Goal: Information Seeking & Learning: Learn about a topic

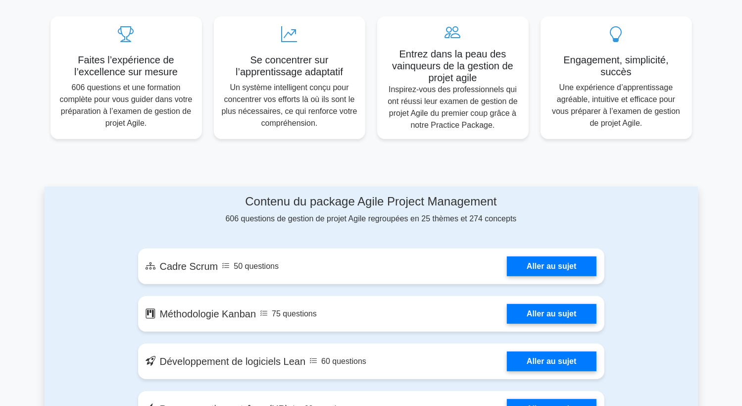
scroll to position [495, 0]
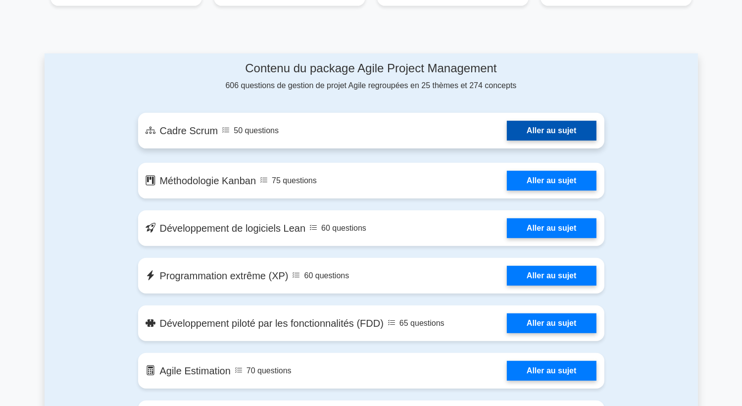
click at [529, 136] on link "Aller au sujet" at bounding box center [551, 131] width 89 height 20
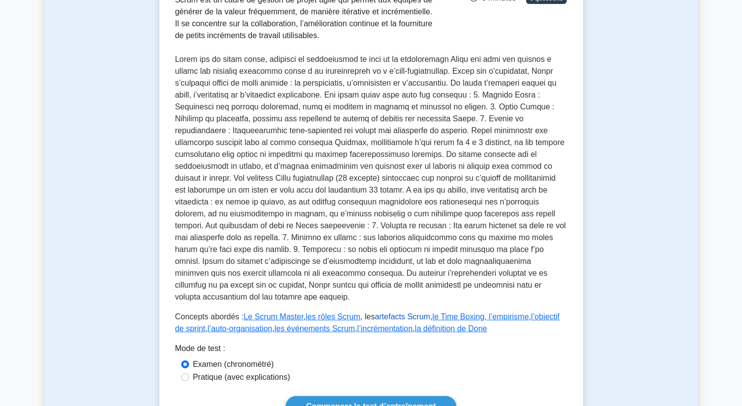
scroll to position [247, 0]
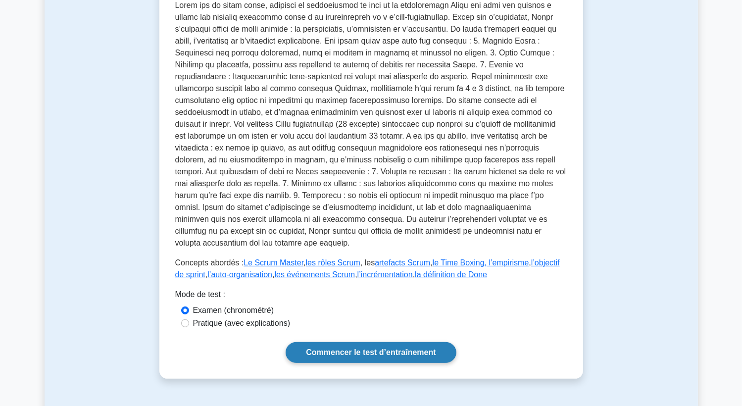
click at [348, 342] on link "Commencer le test d’entraînement" at bounding box center [371, 352] width 170 height 21
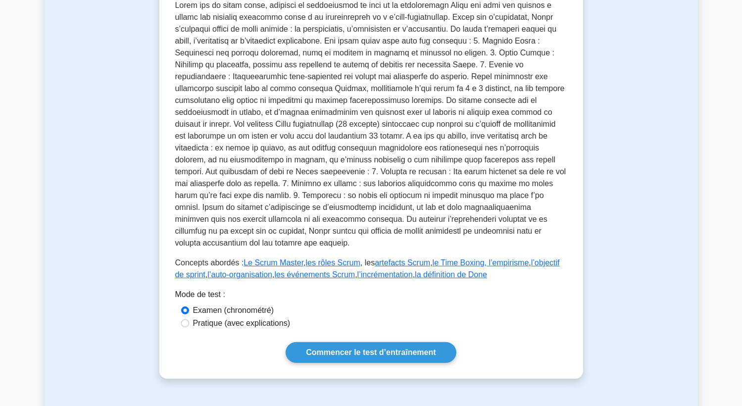
scroll to position [270, 0]
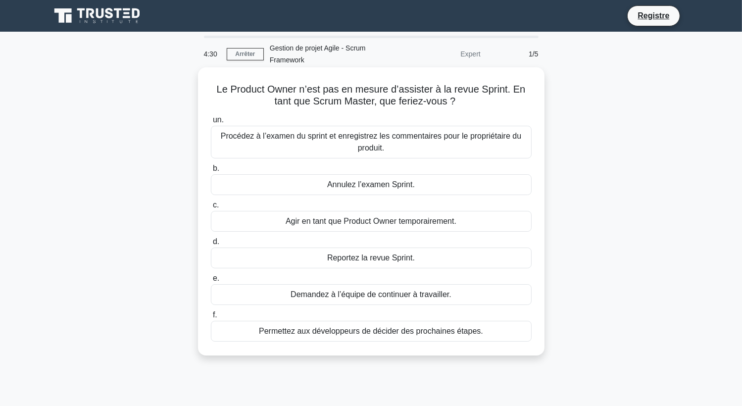
click at [418, 331] on div "Permettez aux développeurs de décider des prochaines étapes." at bounding box center [371, 331] width 321 height 21
click at [211, 318] on input "f. Permettez aux développeurs de décider des prochaines étapes." at bounding box center [211, 315] width 0 height 6
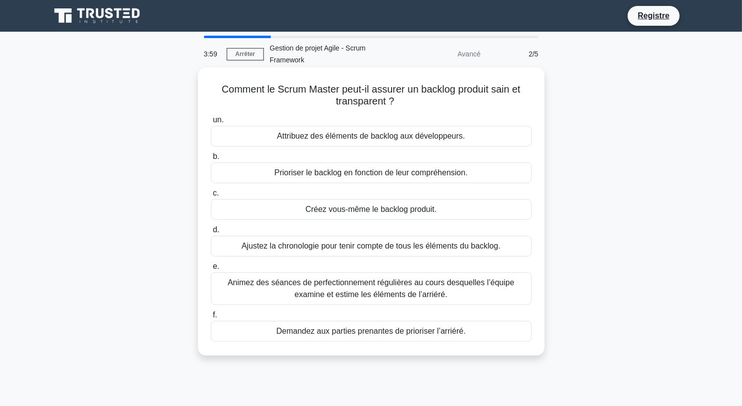
click at [377, 249] on div "Ajustez la chronologie pour tenir compte de tous les éléments du backlog." at bounding box center [371, 246] width 321 height 21
click at [211, 233] on input "d. Ajustez la chronologie pour tenir compte de tous les éléments du backlog." at bounding box center [211, 230] width 0 height 6
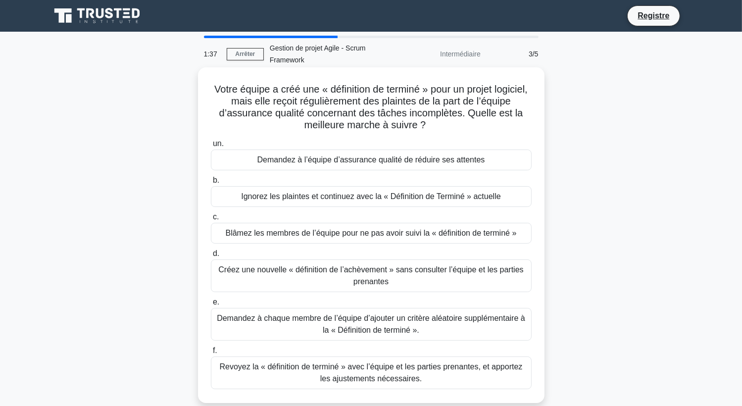
click at [323, 372] on div "Revoyez la « définition de terminé » avec l’équipe et les parties prenantes, et…" at bounding box center [371, 372] width 321 height 33
click at [211, 354] on input "f. Revoyez la « définition de terminé » avec l’équipe et les parties prenantes,…" at bounding box center [211, 350] width 0 height 6
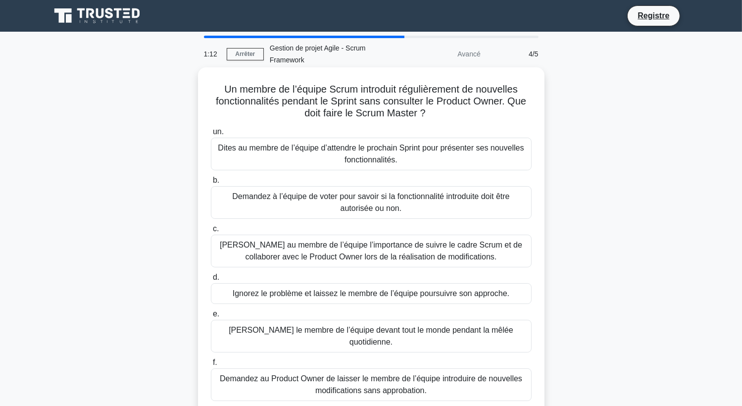
click at [340, 255] on div "Rappelez au membre de l’équipe l’importance de suivre le cadre Scrum et de coll…" at bounding box center [371, 251] width 321 height 33
click at [211, 232] on input "c. Rappelez au membre de l’équipe l’importance de suivre le cadre Scrum et de c…" at bounding box center [211, 229] width 0 height 6
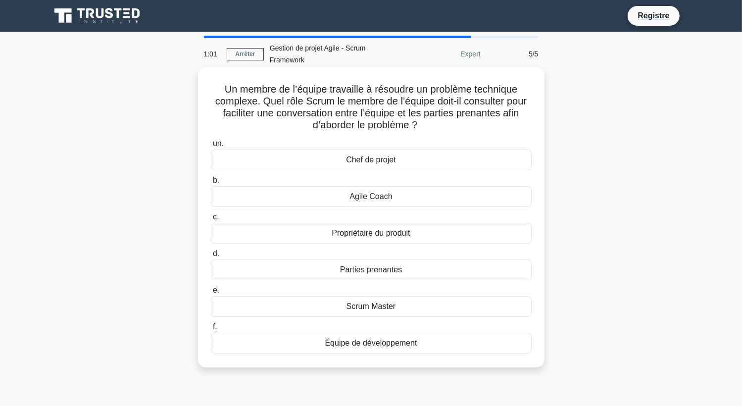
click at [381, 235] on div "Propriétaire du produit" at bounding box center [371, 233] width 321 height 21
click at [211, 220] on input "c. Propriétaire du produit" at bounding box center [211, 217] width 0 height 6
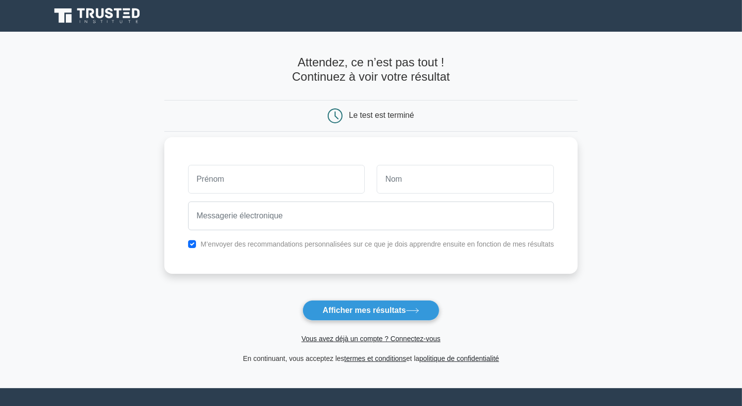
click at [317, 179] on input "text" at bounding box center [276, 179] width 177 height 29
type input "annabelle"
type input "kouamé"
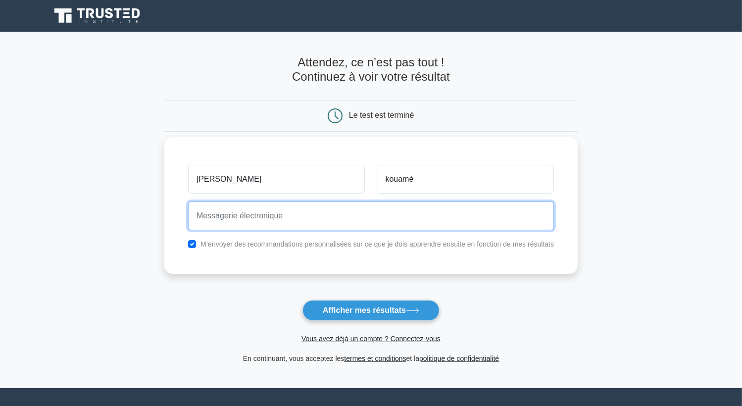
type input "annabellekouame88@gmail.com"
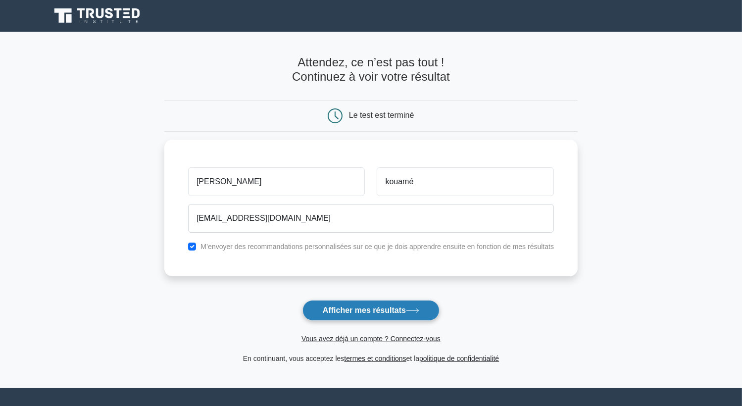
click at [369, 317] on button "Afficher mes résultats" at bounding box center [370, 310] width 137 height 21
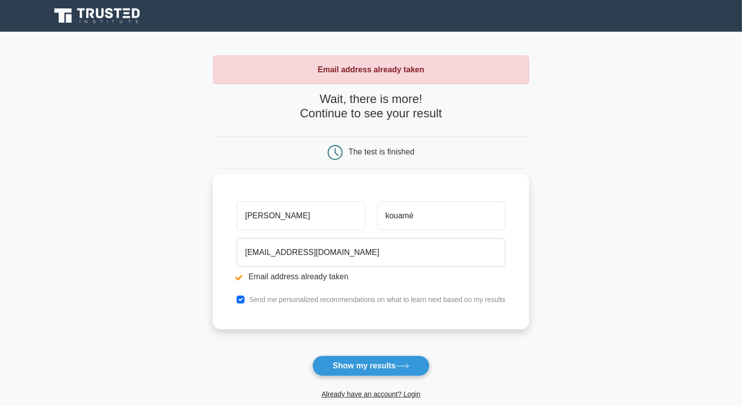
click at [314, 211] on input "annabelle" at bounding box center [301, 215] width 128 height 29
click at [286, 220] on input "annabelle" at bounding box center [301, 215] width 128 height 29
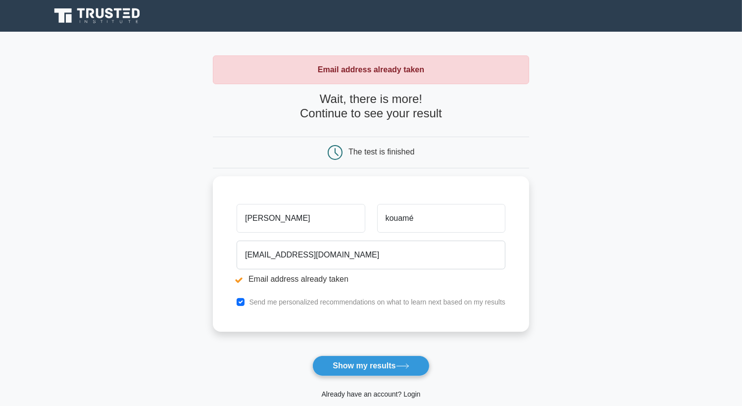
click at [374, 395] on link "Already have an account? Login" at bounding box center [370, 394] width 99 height 8
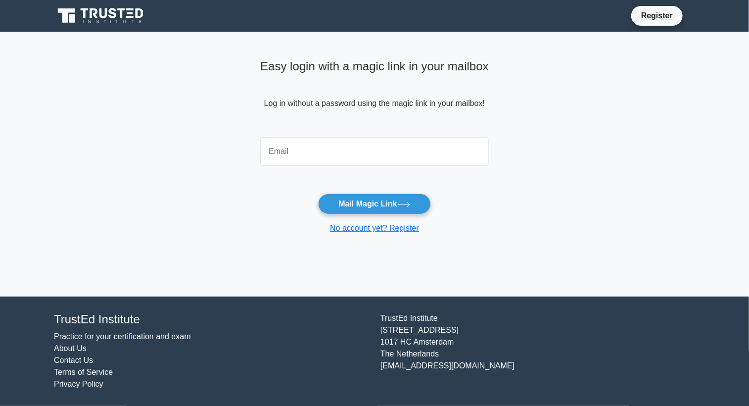
click at [281, 159] on input "email" at bounding box center [374, 151] width 229 height 29
type input "[EMAIL_ADDRESS][DOMAIN_NAME]"
click at [376, 203] on button "Mail Magic Link" at bounding box center [374, 203] width 112 height 21
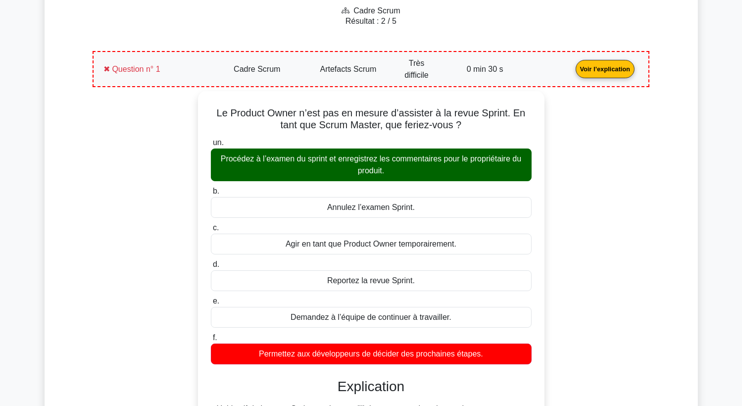
scroll to position [127, 0]
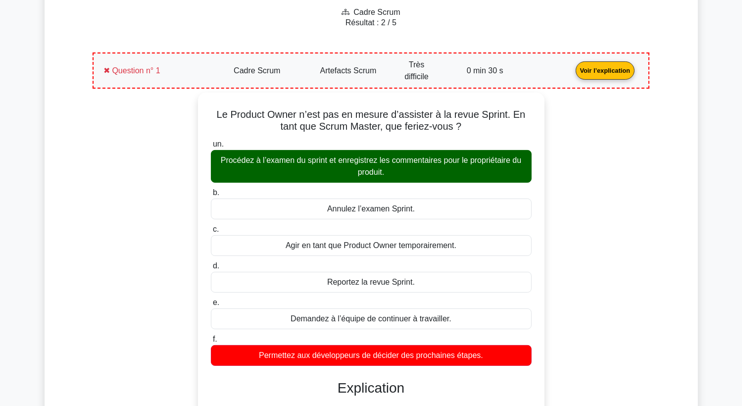
click at [610, 70] on link "Voir l’explication" at bounding box center [605, 70] width 67 height 8
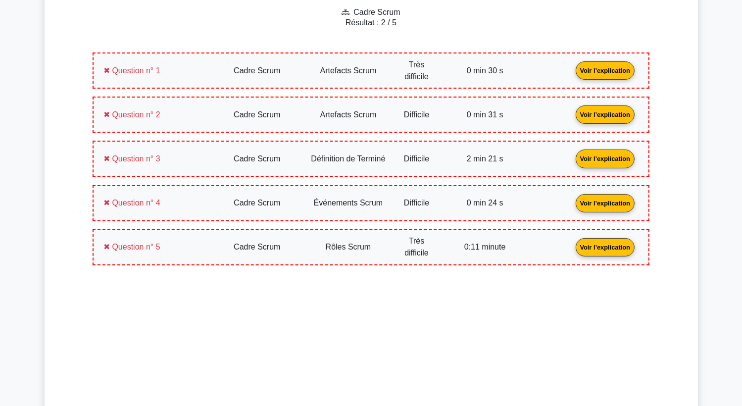
click at [609, 115] on link "Voir l’explication" at bounding box center [605, 114] width 67 height 8
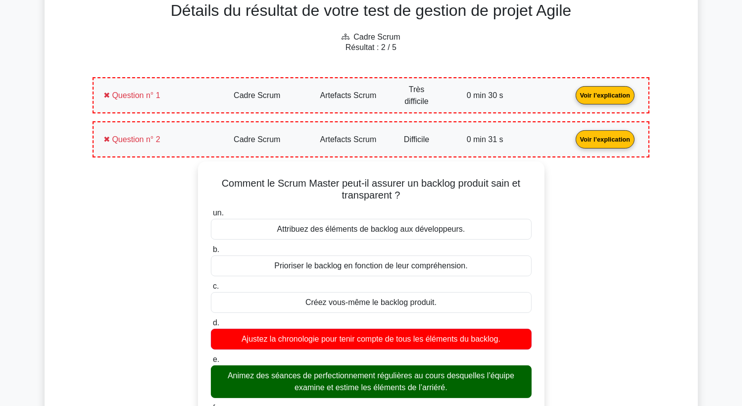
scroll to position [100, 0]
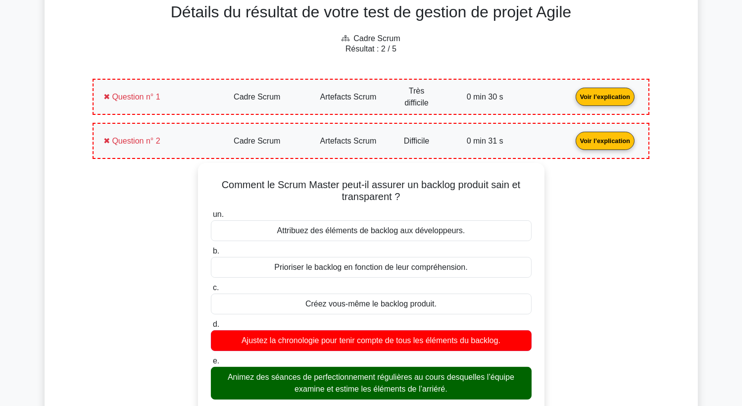
click at [603, 138] on link "Voir l’explication" at bounding box center [605, 140] width 67 height 8
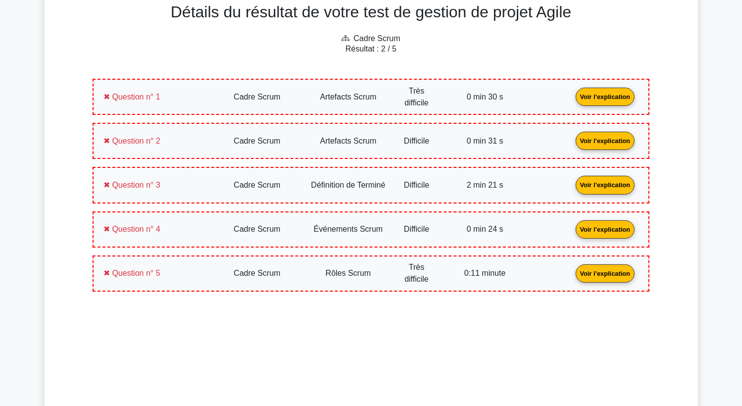
click at [602, 182] on link "Voir l’explication" at bounding box center [605, 184] width 67 height 8
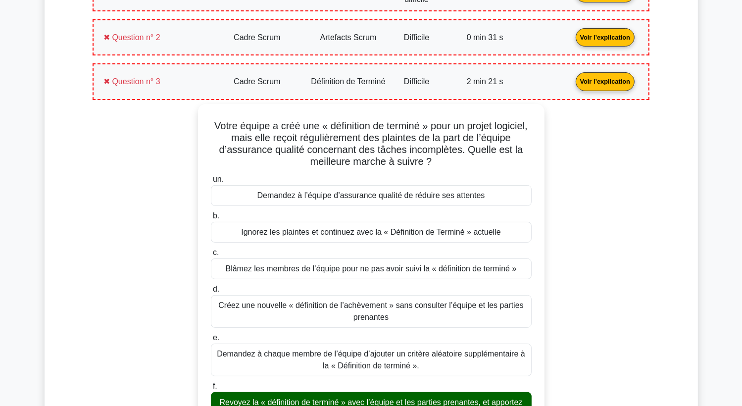
scroll to position [190, 0]
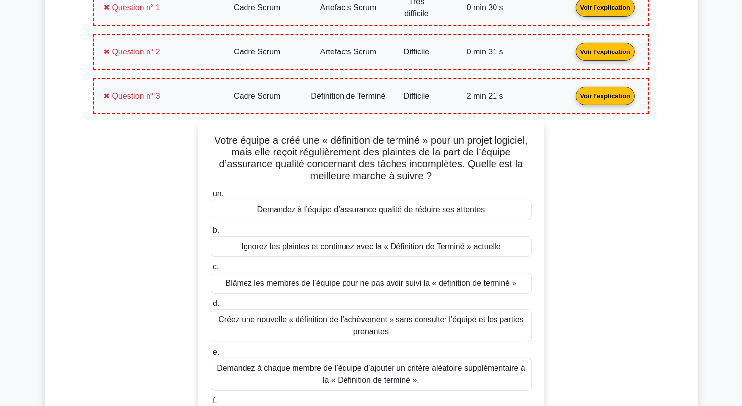
click at [608, 95] on link "Voir l’explication" at bounding box center [605, 95] width 67 height 8
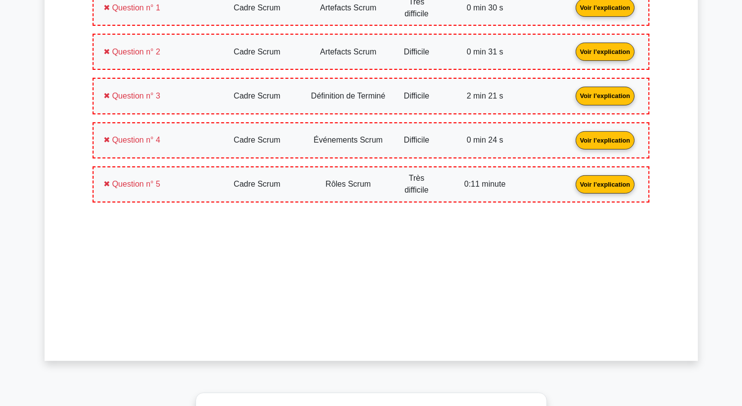
click at [608, 137] on link "Voir l’explication" at bounding box center [605, 139] width 67 height 8
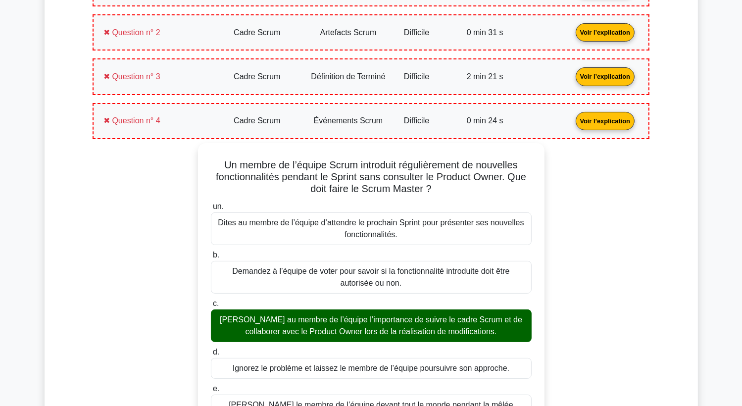
scroll to position [207, 0]
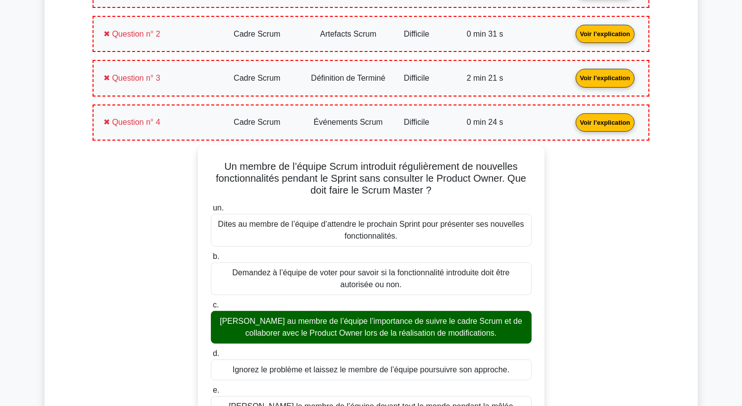
click at [620, 124] on link "Voir l’explication" at bounding box center [605, 121] width 67 height 8
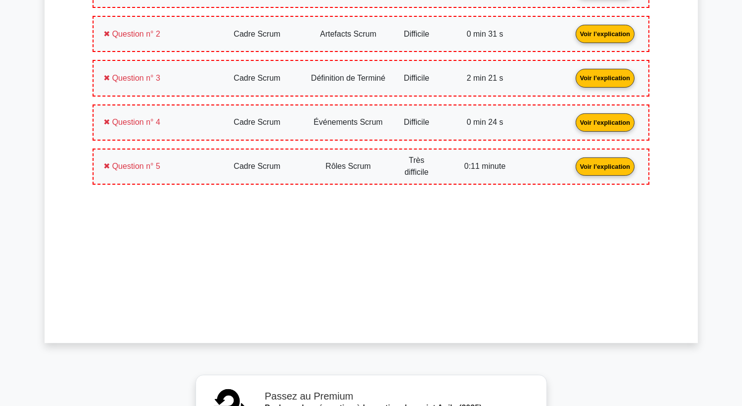
click at [600, 167] on link "Voir l’explication" at bounding box center [605, 166] width 67 height 8
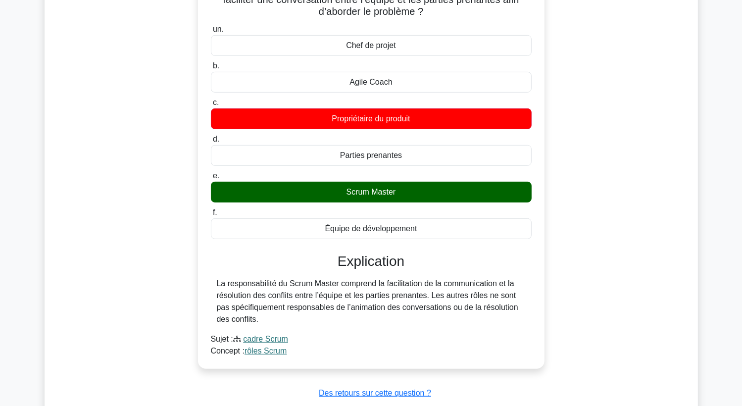
scroll to position [324, 0]
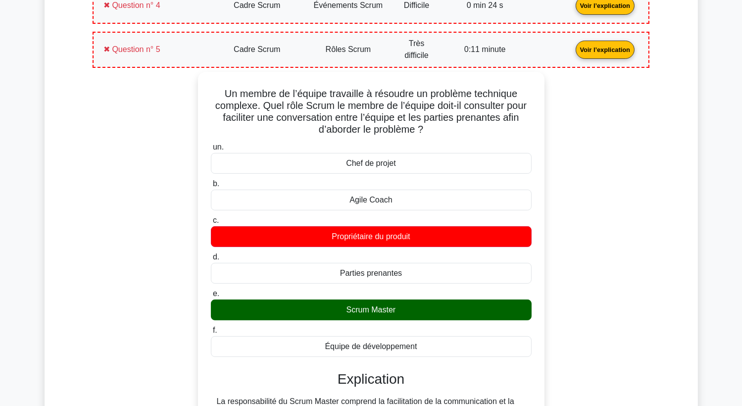
click at [589, 49] on link "Voir l’explication" at bounding box center [605, 49] width 67 height 8
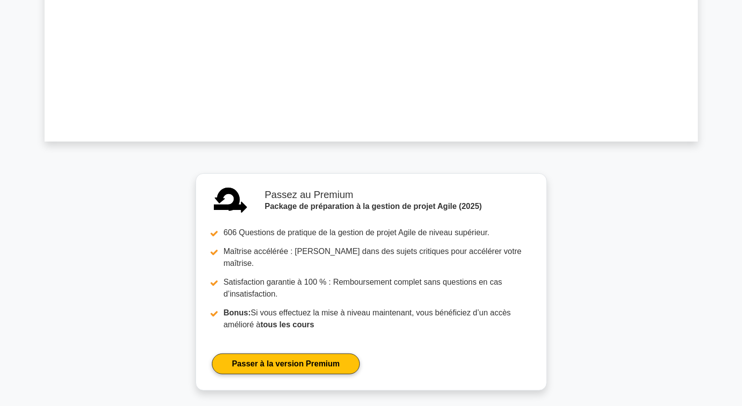
scroll to position [546, 0]
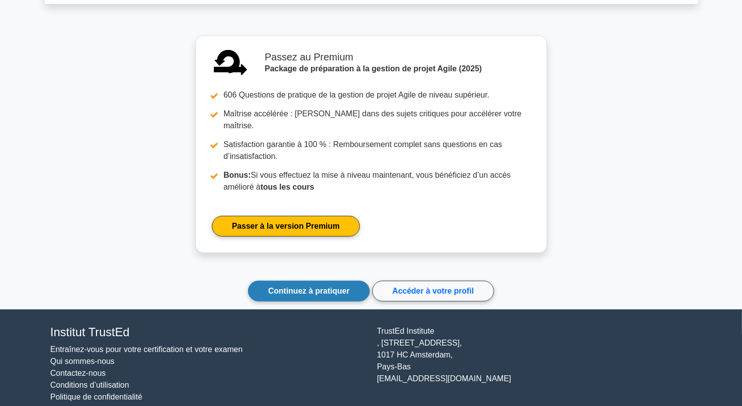
click at [313, 281] on link "Continuez à pratiquer" at bounding box center [309, 291] width 122 height 21
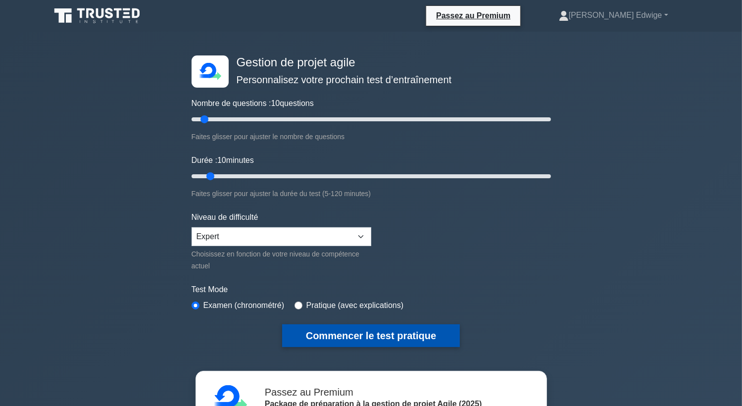
click at [337, 337] on button "Commencer le test pratique" at bounding box center [371, 335] width 178 height 23
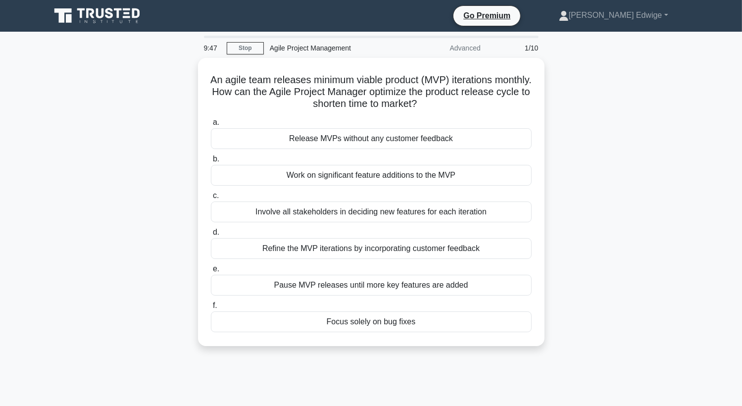
drag, startPoint x: 709, startPoint y: 0, endPoint x: 134, endPoint y: 232, distance: 619.9
click at [134, 232] on div "An agile team releases minimum viable product (MVP) iterations monthly. How can…" at bounding box center [371, 208] width 653 height 300
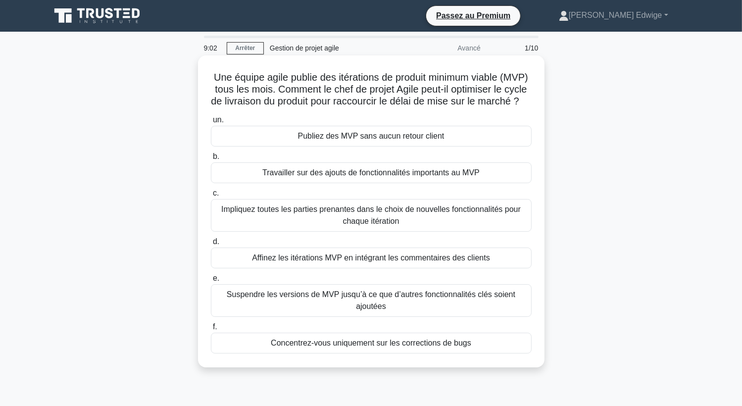
click at [305, 268] on div "Affinez les itérations MVP en intégrant les commentaires des clients" at bounding box center [371, 257] width 321 height 21
click at [211, 245] on input "d. Affinez les itérations MVP en intégrant les commentaires des clients" at bounding box center [211, 242] width 0 height 6
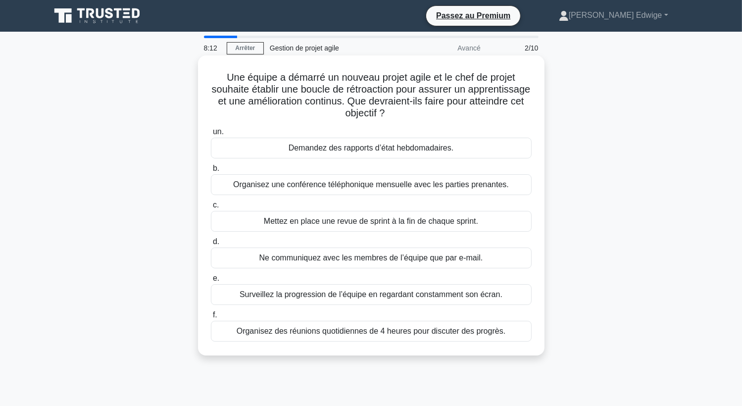
click at [434, 222] on div "Mettez en place une revue de sprint à la fin de chaque sprint." at bounding box center [371, 221] width 321 height 21
click at [211, 208] on input "c. Mettez en place une revue de sprint à la fin de chaque sprint." at bounding box center [211, 205] width 0 height 6
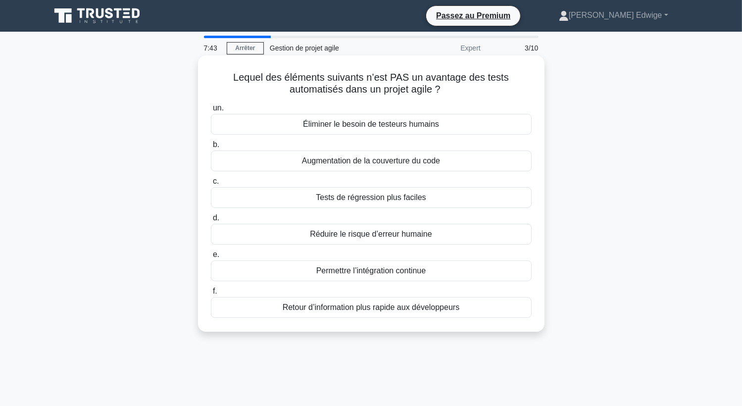
click at [382, 199] on div "Tests de régression plus faciles" at bounding box center [371, 197] width 321 height 21
click at [211, 185] on input "c. Tests de régression plus faciles" at bounding box center [211, 181] width 0 height 6
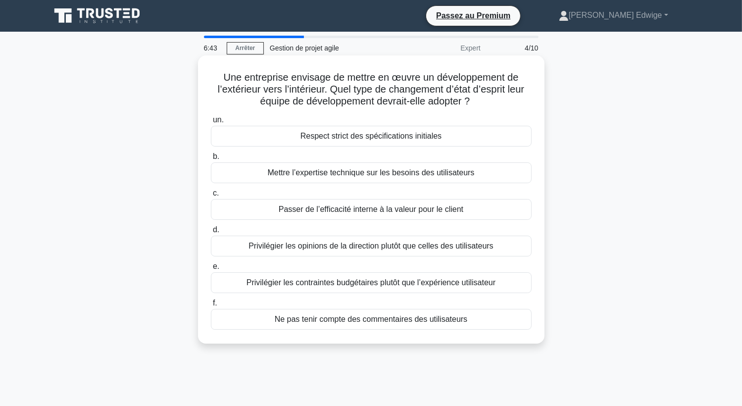
click at [335, 248] on div "Privilégier les opinions de la direction plutôt que celles des utilisateurs" at bounding box center [371, 246] width 321 height 21
click at [211, 233] on input "d. Privilégier les opinions de la direction plutôt que celles des utilisateurs" at bounding box center [211, 230] width 0 height 6
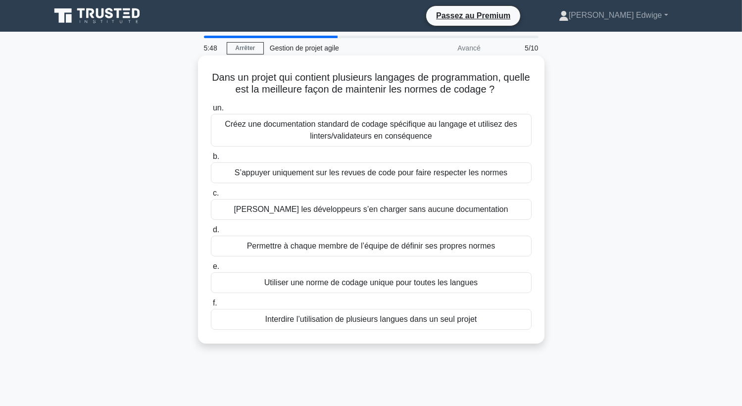
click at [333, 287] on div "Utiliser une norme de codage unique pour toutes les langues" at bounding box center [371, 282] width 321 height 21
click at [211, 270] on input "e. Utiliser une norme de codage unique pour toutes les langues" at bounding box center [211, 266] width 0 height 6
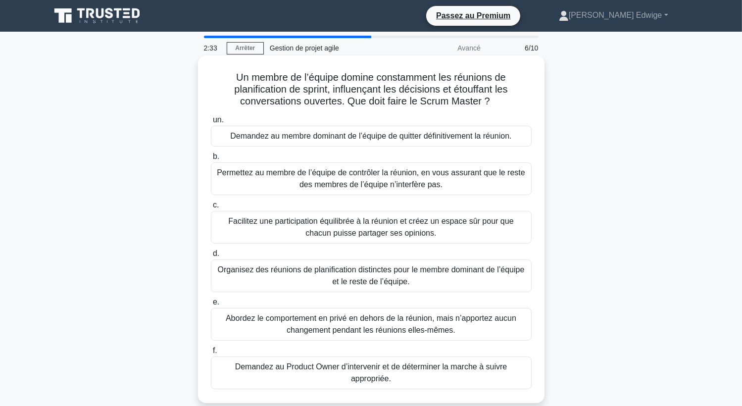
click at [353, 229] on div "Facilitez une participation équilibrée à la réunion et créez un espace sûr pour…" at bounding box center [371, 227] width 321 height 33
click at [211, 208] on input "c. Facilitez une participation équilibrée à la réunion et créez un espace sûr p…" at bounding box center [211, 205] width 0 height 6
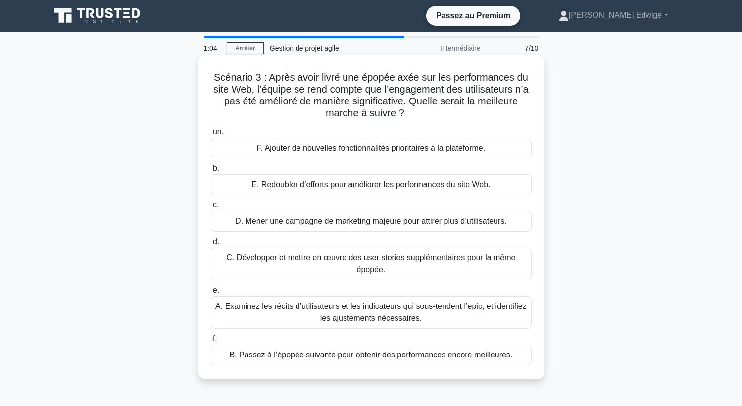
click at [383, 308] on div "A. Examinez les récits d’utilisateurs et les indicateurs qui sous-tendent l’epi…" at bounding box center [371, 312] width 321 height 33
click at [211, 293] on input "e. A. Examinez les récits d’utilisateurs et les indicateurs qui sous-tendent l’…" at bounding box center [211, 290] width 0 height 6
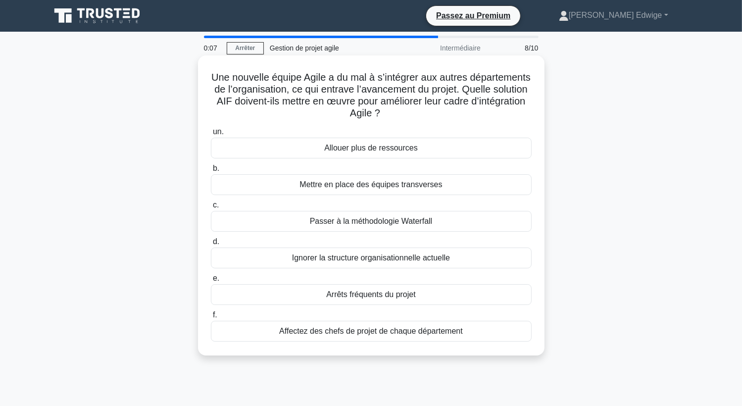
click at [378, 182] on div "Mettre en place des équipes transverses" at bounding box center [371, 184] width 321 height 21
click at [211, 172] on input "b. Mettre en place des équipes transverses" at bounding box center [211, 168] width 0 height 6
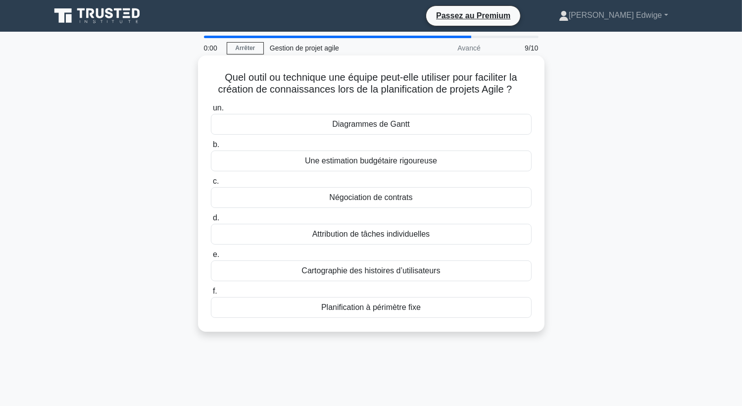
click at [378, 125] on div "Diagrammes de Gantt" at bounding box center [371, 124] width 321 height 21
click at [211, 111] on input "un. Diagrammes de Gantt" at bounding box center [211, 108] width 0 height 6
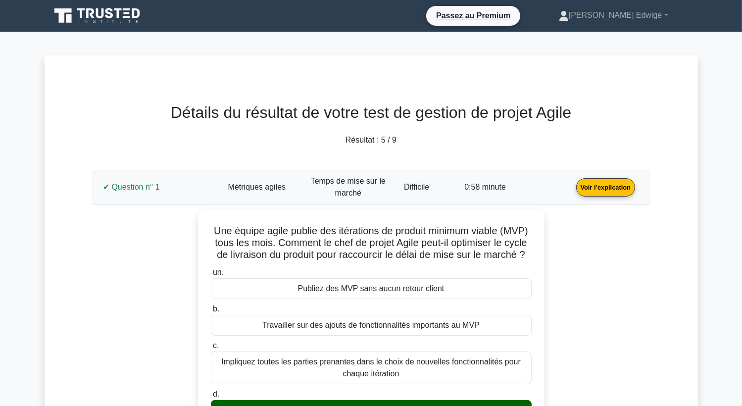
click at [617, 186] on link "Voir l’explication" at bounding box center [605, 187] width 67 height 8
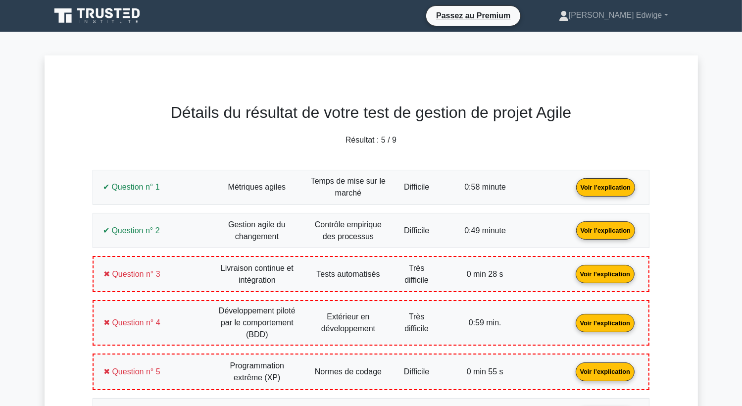
click at [617, 186] on link "Voir l’explication" at bounding box center [605, 187] width 67 height 8
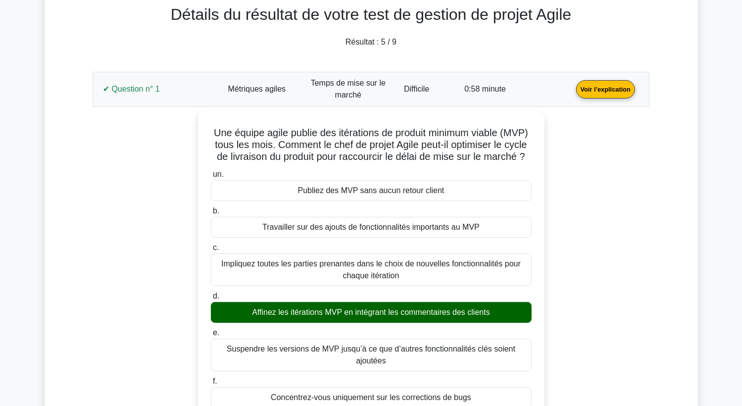
scroll to position [95, 0]
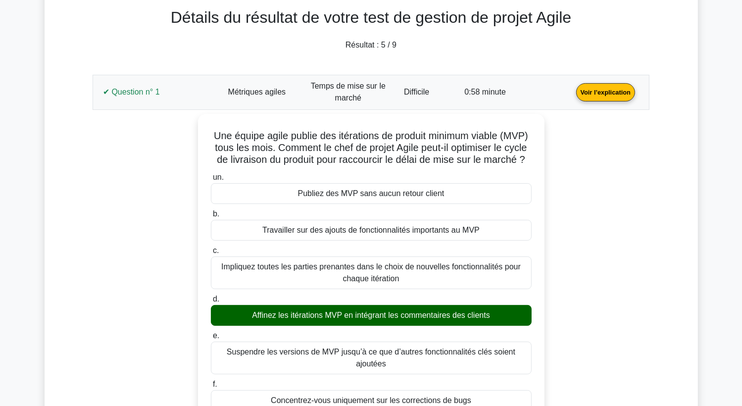
click at [605, 96] on link "Voir l’explication" at bounding box center [605, 92] width 67 height 8
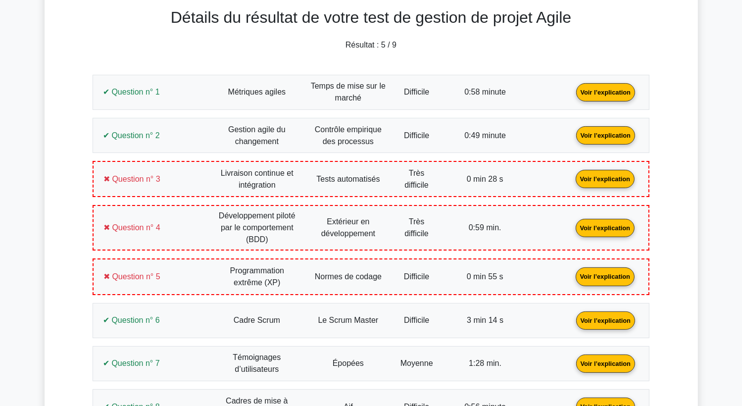
click at [615, 139] on link "Voir l’explication" at bounding box center [605, 135] width 67 height 8
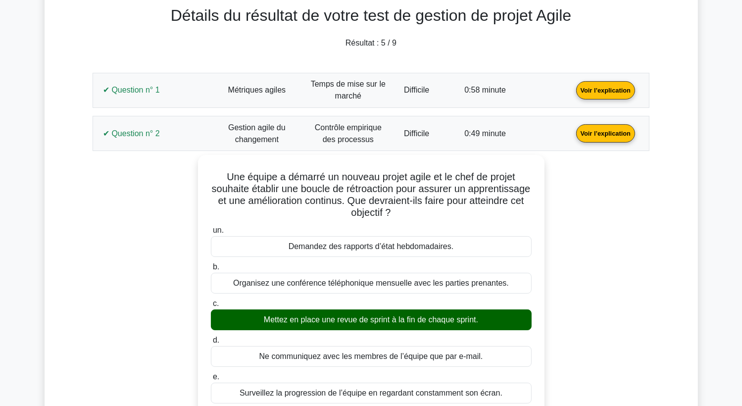
scroll to position [74, 0]
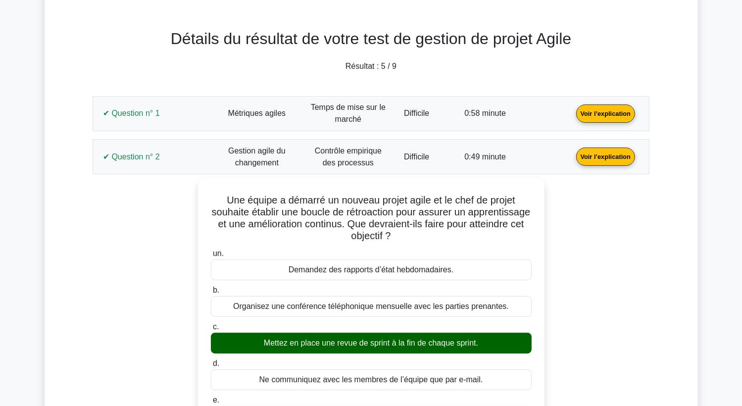
click at [626, 156] on link "Voir l’explication" at bounding box center [605, 156] width 67 height 8
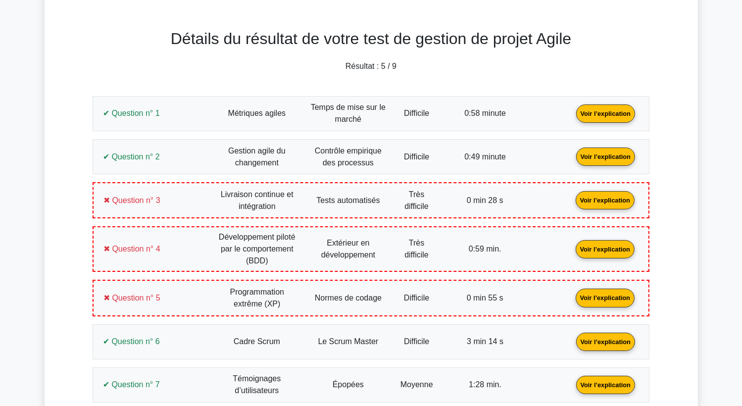
click at [606, 195] on link "Voir l’explication" at bounding box center [605, 199] width 67 height 8
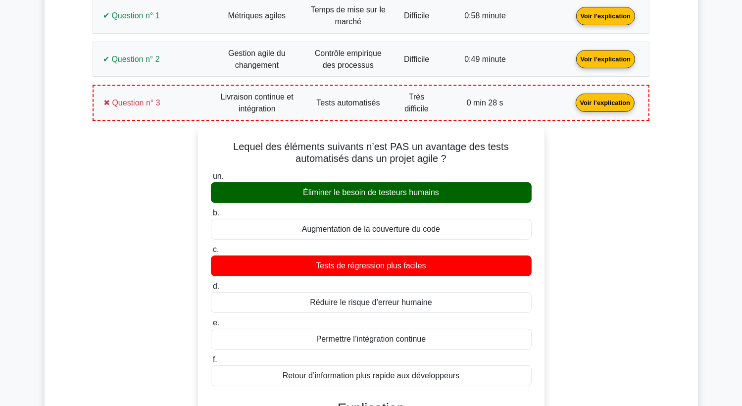
scroll to position [170, 0]
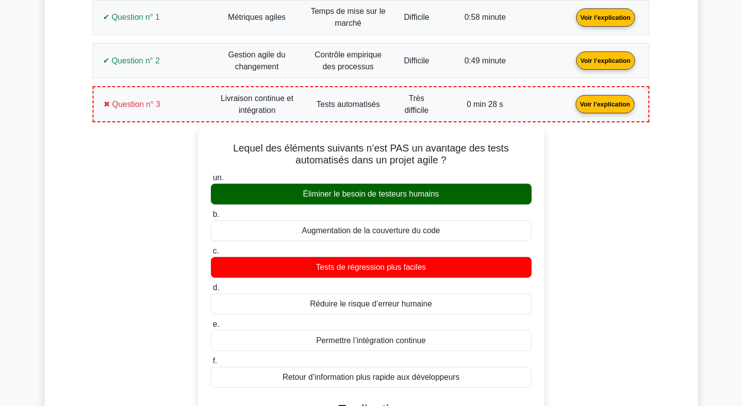
click at [625, 100] on link "Voir l’explication" at bounding box center [605, 103] width 67 height 8
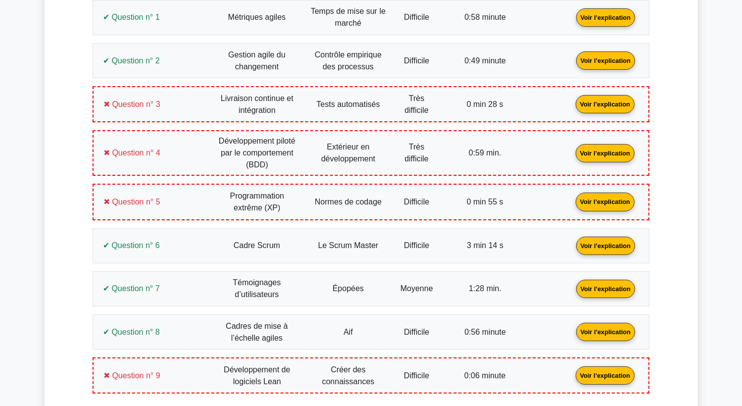
click at [605, 150] on link "Voir l’explication" at bounding box center [605, 152] width 67 height 8
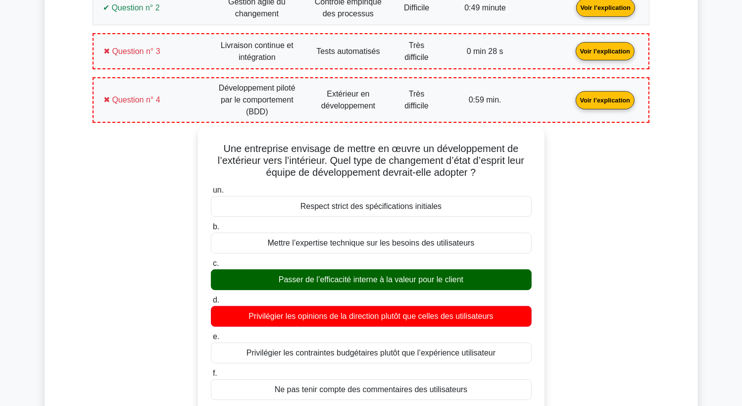
scroll to position [209, 0]
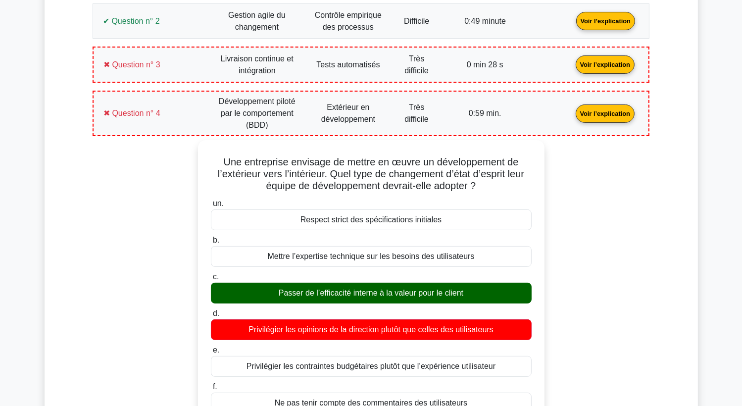
click at [615, 113] on link "Voir l’explication" at bounding box center [605, 113] width 67 height 8
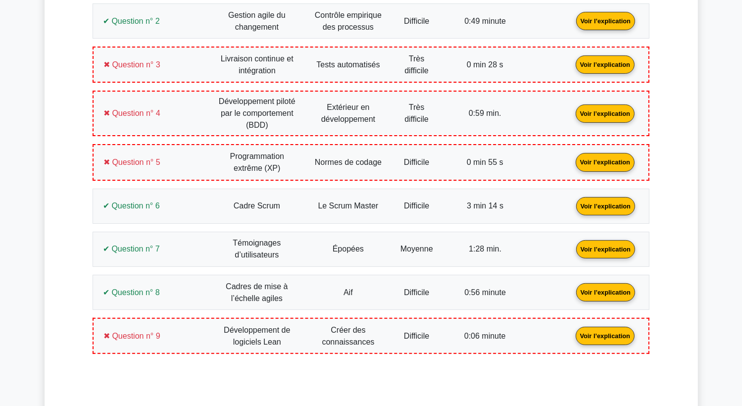
click at [615, 161] on link "Voir l’explication" at bounding box center [605, 161] width 67 height 8
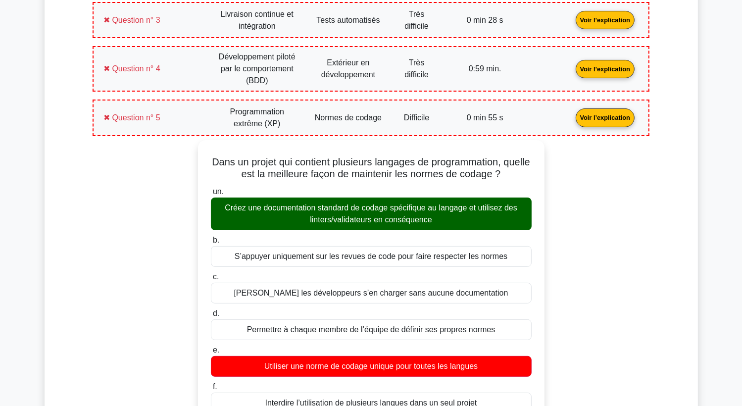
scroll to position [234, 0]
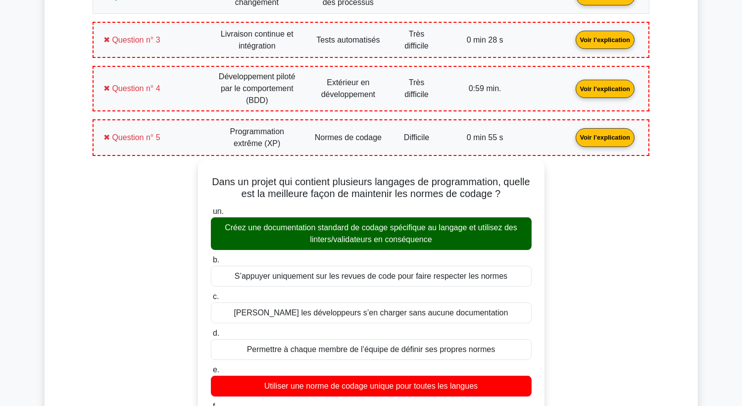
click at [604, 133] on link "Voir l’explication" at bounding box center [605, 137] width 67 height 8
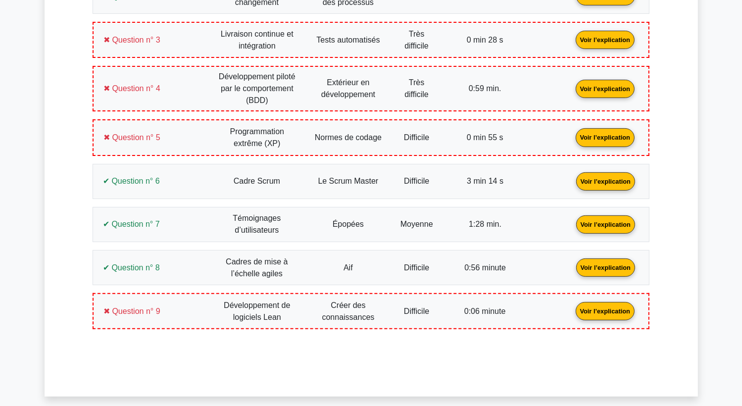
click at [602, 181] on link "Voir l’explication" at bounding box center [605, 180] width 67 height 8
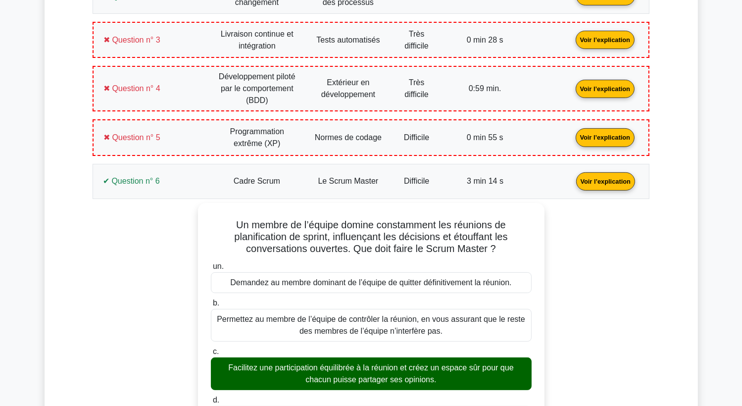
click at [598, 177] on link "Voir l’explication" at bounding box center [605, 180] width 67 height 8
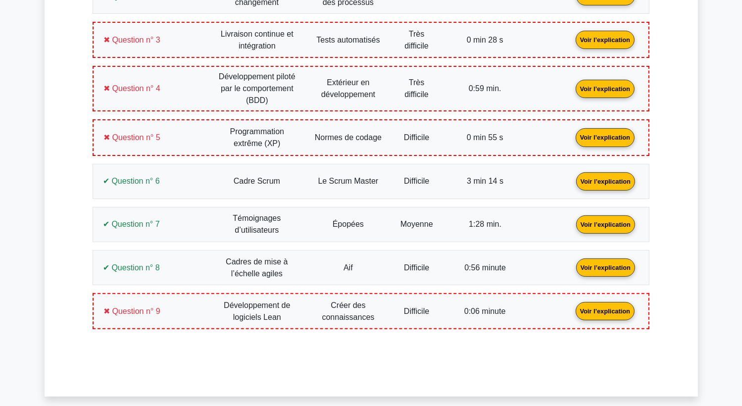
click at [605, 220] on link "Voir l’explication" at bounding box center [605, 224] width 67 height 8
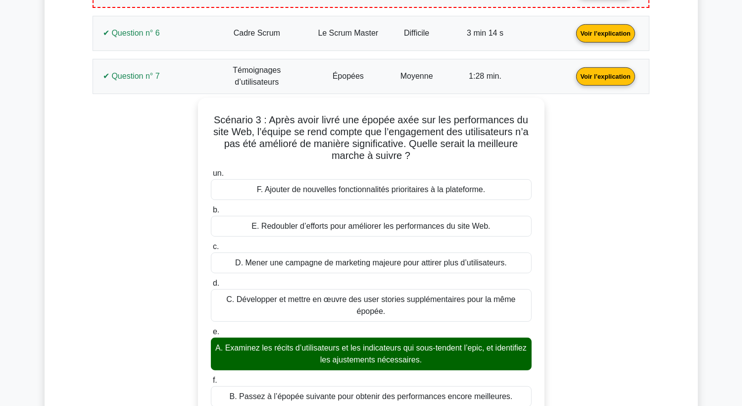
scroll to position [380, 0]
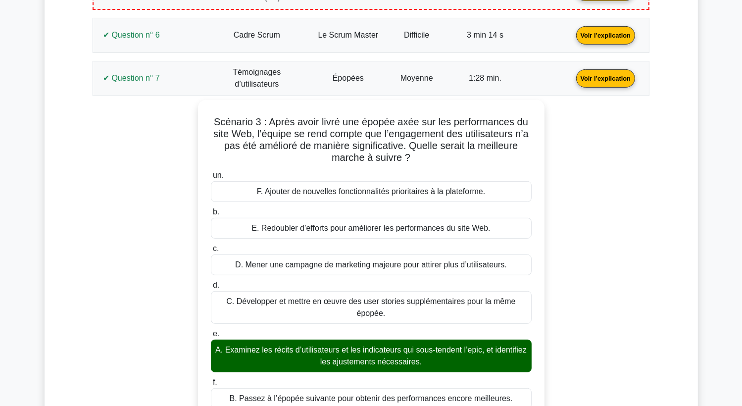
click at [612, 74] on link "Voir l’explication" at bounding box center [605, 78] width 67 height 8
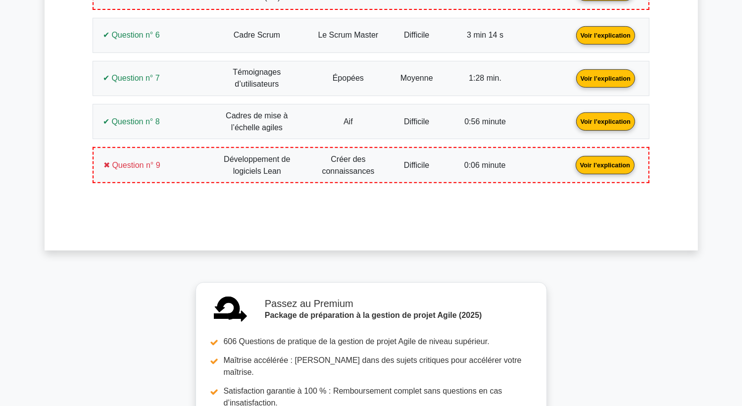
click at [602, 117] on link "Voir l’explication" at bounding box center [605, 121] width 67 height 8
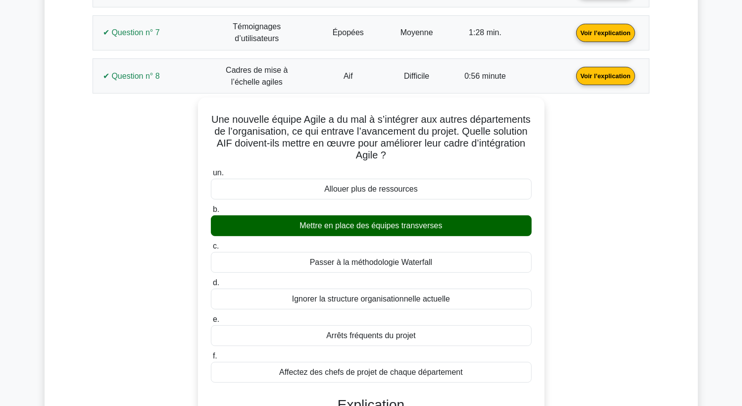
scroll to position [419, 0]
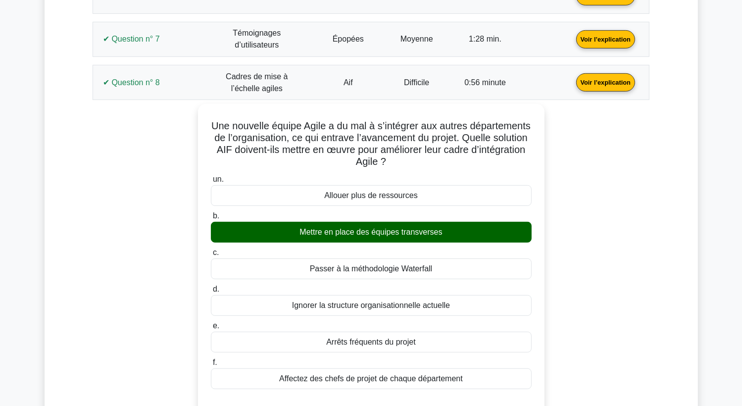
click at [608, 82] on link "Voir l’explication" at bounding box center [605, 82] width 67 height 8
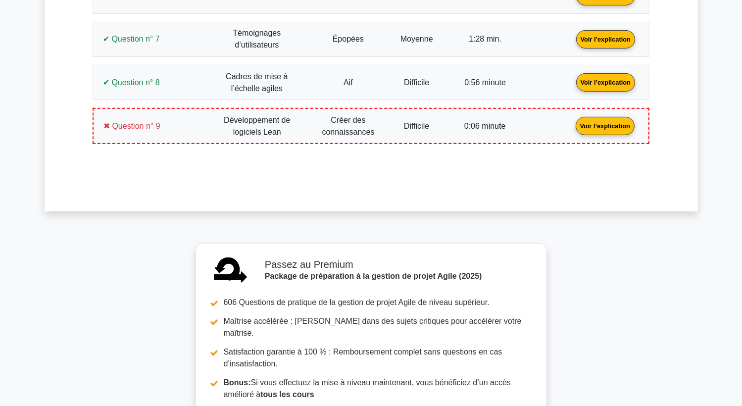
click at [610, 125] on link "Voir l’explication" at bounding box center [605, 125] width 67 height 8
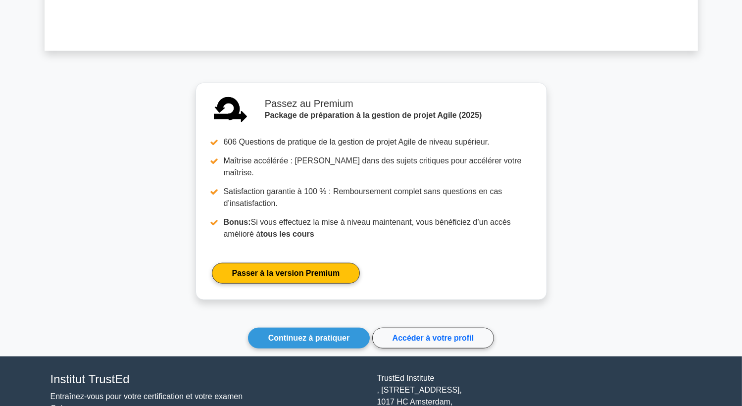
scroll to position [1107, 0]
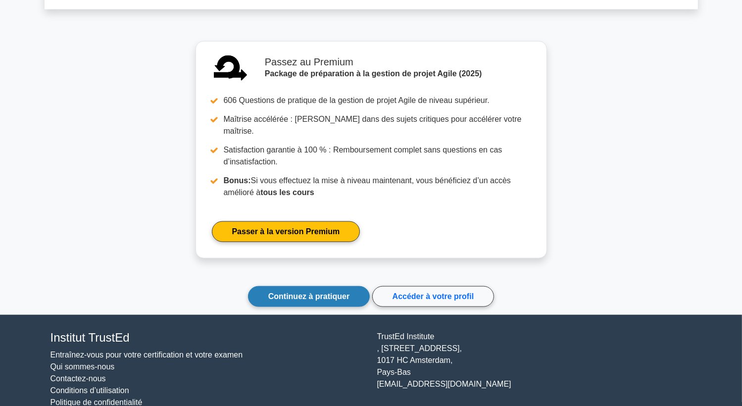
click at [323, 286] on link "Continuez à pratiquer" at bounding box center [309, 296] width 122 height 21
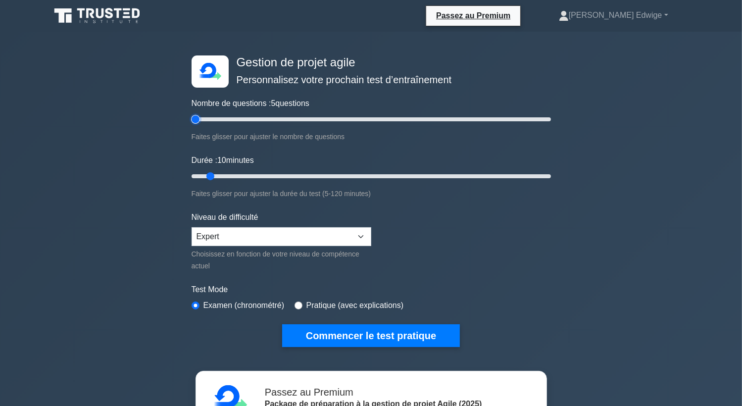
click at [199, 121] on input "Nombre de questions : 5 questions" at bounding box center [371, 119] width 359 height 12
type input "10"
click at [202, 121] on input "Nombre de questions : 10 questions" at bounding box center [371, 119] width 359 height 12
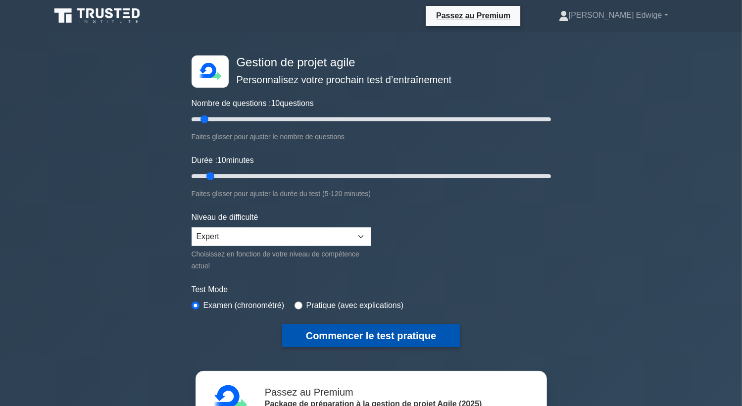
click at [376, 332] on button "Commencer le test pratique" at bounding box center [371, 335] width 178 height 23
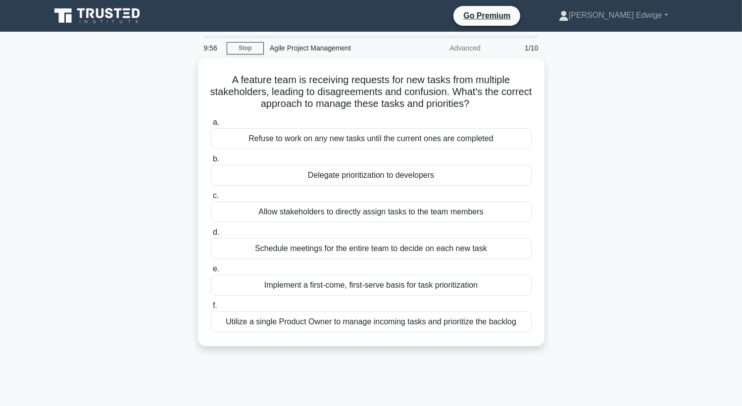
click at [578, 114] on div "A feature team is receiving requests for new tasks from multiple stakeholders, …" at bounding box center [371, 208] width 653 height 300
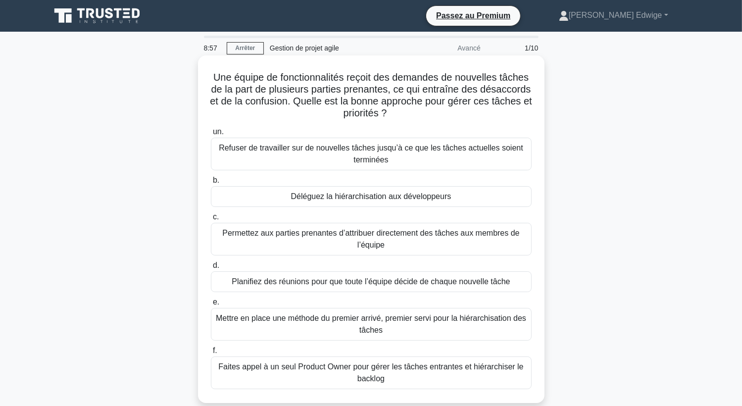
click at [334, 372] on div "Faites appel à un seul Product Owner pour gérer les tâches entrantes et hiérarc…" at bounding box center [371, 372] width 321 height 33
click at [211, 354] on input "f. Faites appel à un seul Product Owner pour gérer les tâches entrantes et hiér…" at bounding box center [211, 350] width 0 height 6
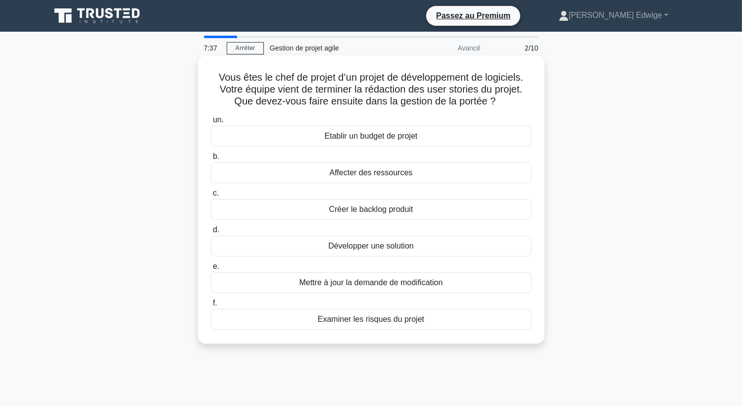
click at [375, 325] on div "Examiner les risques du projet" at bounding box center [371, 319] width 321 height 21
click at [211, 306] on input "f. Examiner les risques du projet" at bounding box center [211, 303] width 0 height 6
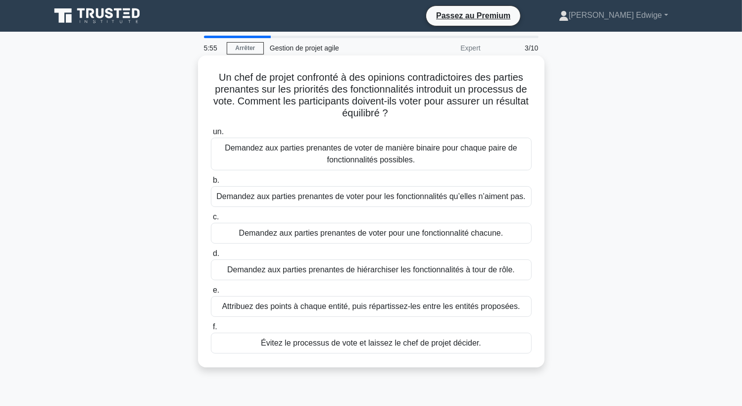
click at [340, 272] on div "Demandez aux parties prenantes de hiérarchiser les fonctionnalités à tour de rô…" at bounding box center [371, 269] width 321 height 21
click at [211, 257] on input "d. Demandez aux parties prenantes de hiérarchiser les fonctionnalités à tour de…" at bounding box center [211, 253] width 0 height 6
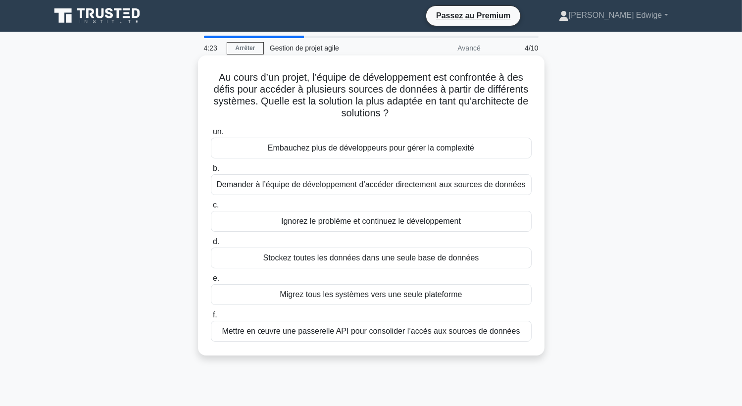
click at [484, 329] on div "Mettre en œuvre une passerelle API pour consolider l’accès aux sources de donné…" at bounding box center [371, 331] width 321 height 21
click at [211, 318] on input "f. Mettre en œuvre une passerelle API pour consolider l’accès aux sources de do…" at bounding box center [211, 315] width 0 height 6
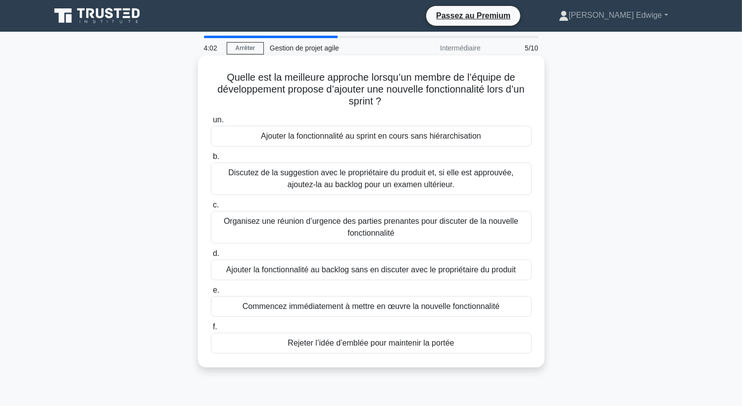
click at [327, 184] on div "Discutez de la suggestion avec le propriétaire du produit et, si elle est appro…" at bounding box center [371, 178] width 321 height 33
click at [211, 160] on input "b. Discutez de la suggestion avec le propriétaire du produit et, si elle est ap…" at bounding box center [211, 156] width 0 height 6
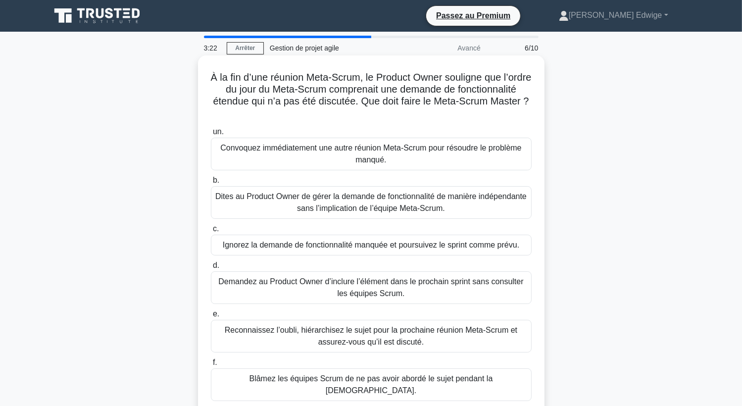
click at [336, 337] on div "Reconnaissez l’oubli, hiérarchisez le sujet pour la prochaine réunion Meta-Scru…" at bounding box center [371, 336] width 321 height 33
click at [211, 317] on input "e. Reconnaissez l’oubli, hiérarchisez le sujet pour la prochaine réunion Meta-S…" at bounding box center [211, 314] width 0 height 6
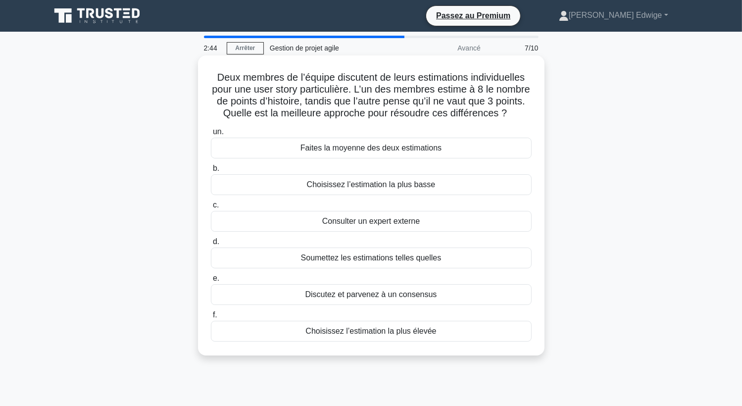
click at [337, 232] on div "Consulter un expert externe" at bounding box center [371, 221] width 321 height 21
click at [211, 208] on input "c. Consulter un expert externe" at bounding box center [211, 205] width 0 height 6
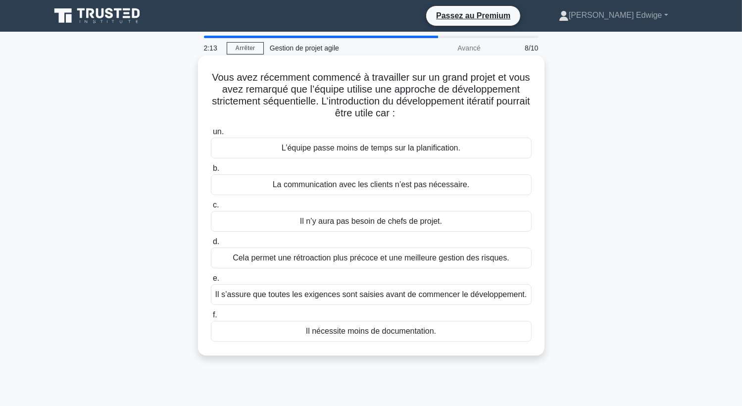
click at [340, 261] on div "Cela permet une rétroaction plus précoce et une meilleure gestion des risques." at bounding box center [371, 257] width 321 height 21
click at [211, 245] on input "d. Cela permet une rétroaction plus précoce et une meilleure gestion des risque…" at bounding box center [211, 242] width 0 height 6
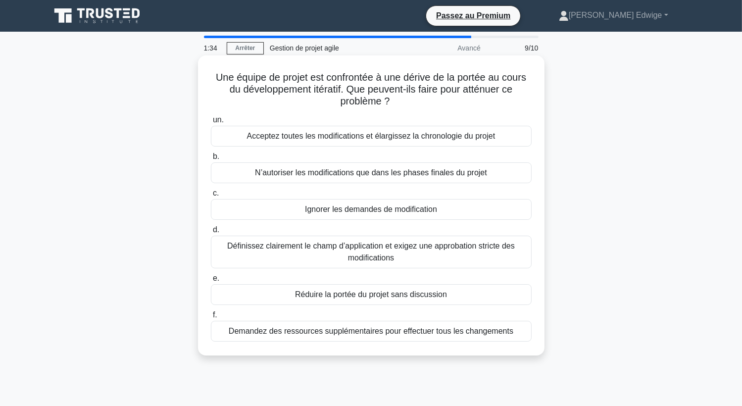
click at [406, 253] on div "Définissez clairement le champ d’application et exigez une approbation stricte …" at bounding box center [371, 252] width 321 height 33
click at [211, 233] on input "d. Définissez clairement le champ d’application et exigez une approbation stric…" at bounding box center [211, 230] width 0 height 6
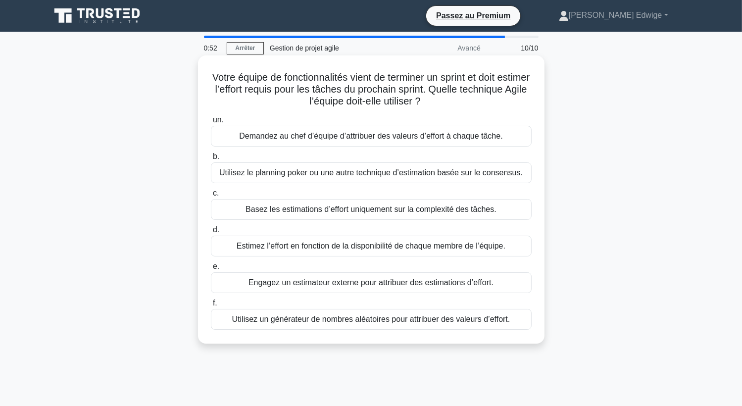
click at [421, 174] on div "Utilisez le planning poker ou une autre technique d’estimation basée sur le con…" at bounding box center [371, 172] width 321 height 21
click at [211, 160] on input "b. Utilisez le planning poker ou une autre technique d’estimation basée sur le …" at bounding box center [211, 156] width 0 height 6
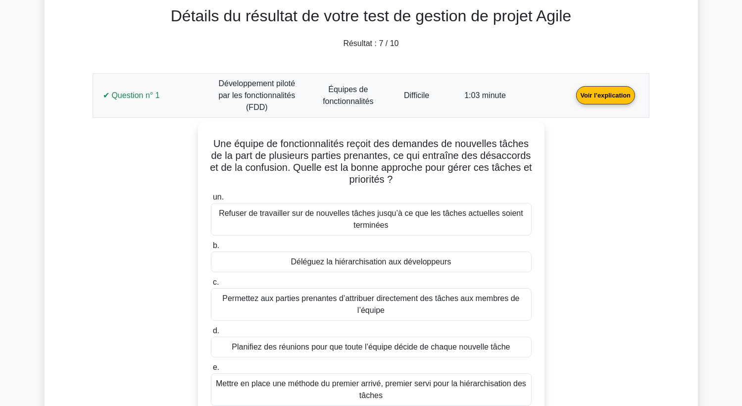
scroll to position [99, 0]
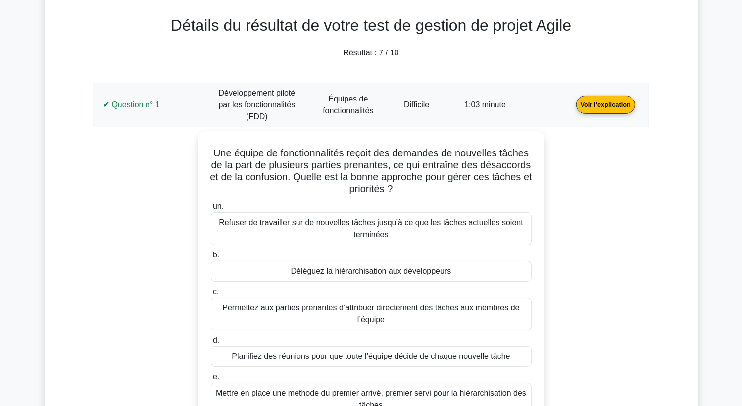
click at [600, 100] on link "Voir l’explication" at bounding box center [605, 104] width 67 height 8
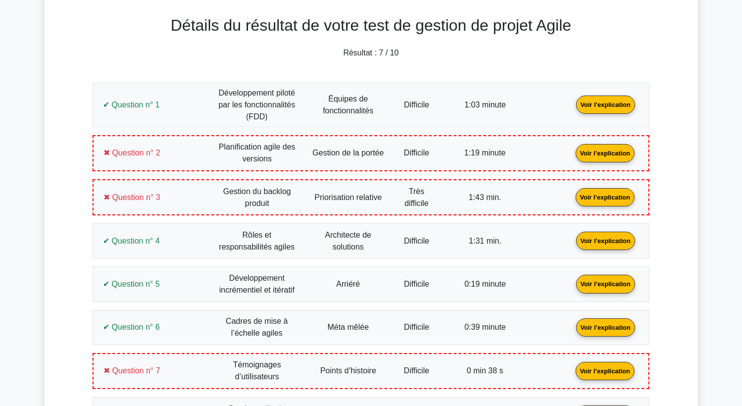
click at [597, 150] on link "Voir l’explication" at bounding box center [605, 152] width 67 height 8
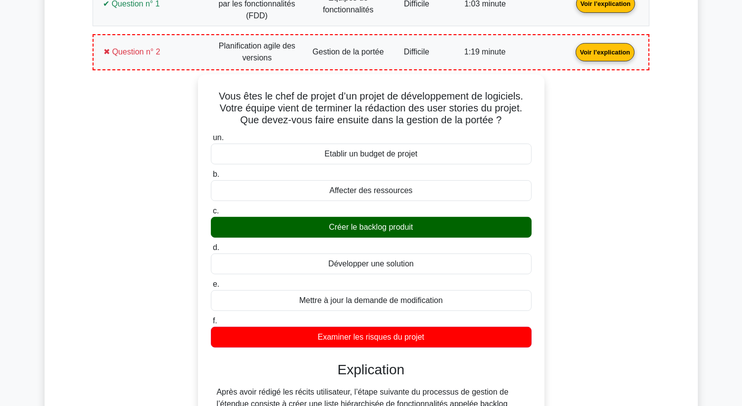
scroll to position [198, 0]
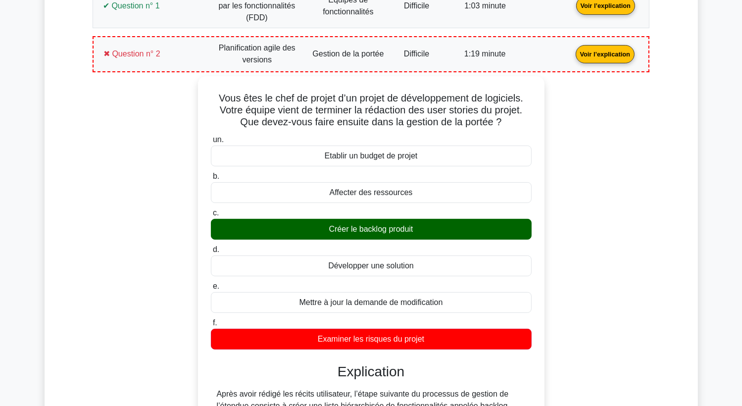
click at [596, 56] on link "Voir l’explication" at bounding box center [605, 53] width 67 height 8
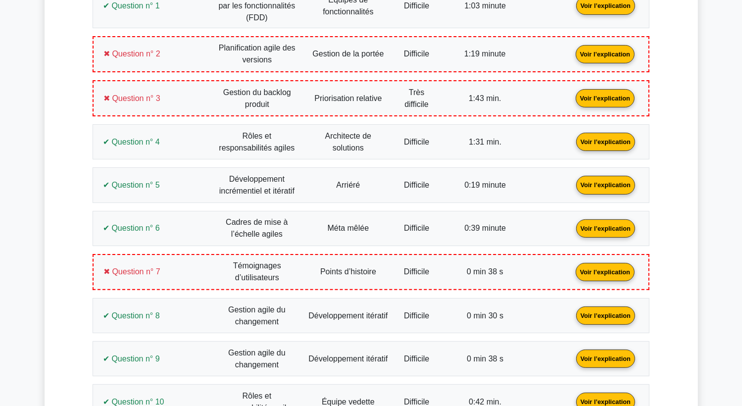
click at [606, 96] on link "Voir l’explication" at bounding box center [605, 98] width 67 height 8
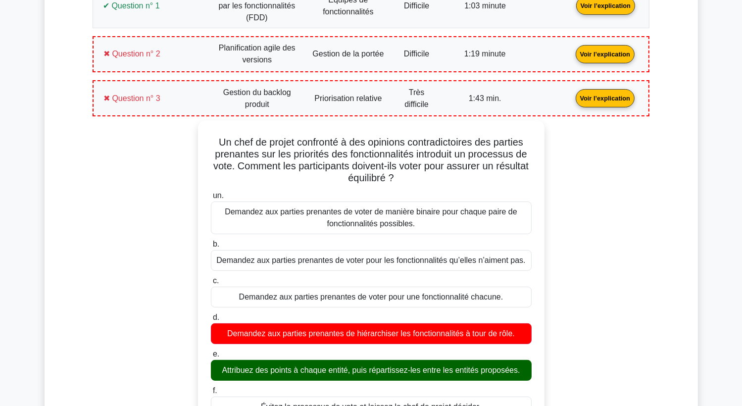
click at [588, 94] on link "Voir l’explication" at bounding box center [605, 98] width 67 height 8
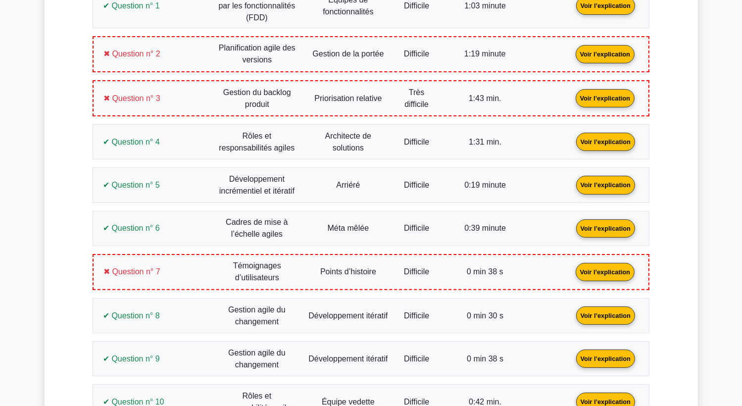
click at [591, 142] on link "Voir l’explication" at bounding box center [605, 141] width 67 height 8
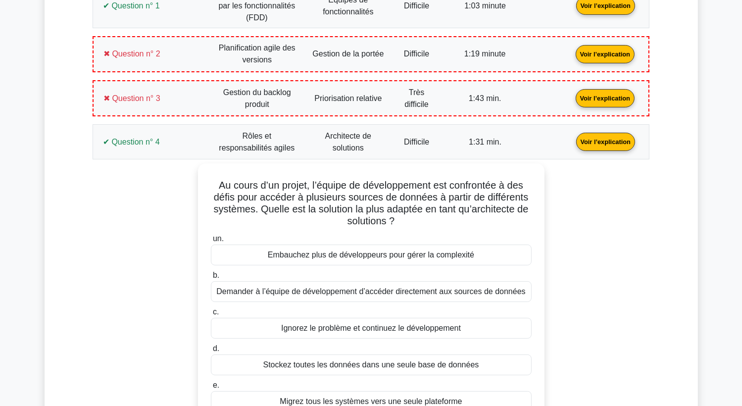
click at [584, 143] on link "Voir l’explication" at bounding box center [605, 141] width 67 height 8
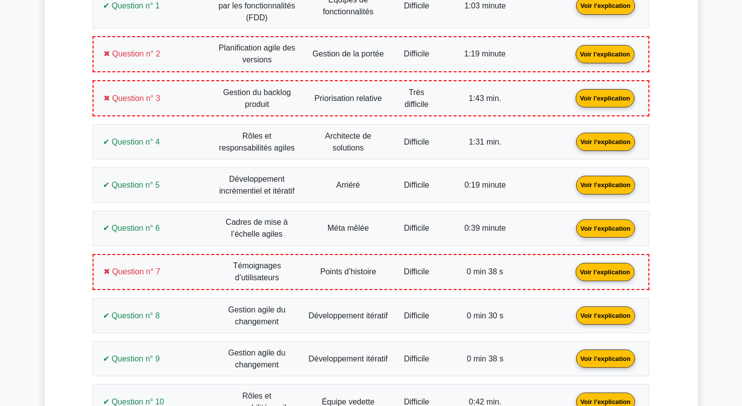
click at [601, 183] on link "Voir l’explication" at bounding box center [605, 184] width 67 height 8
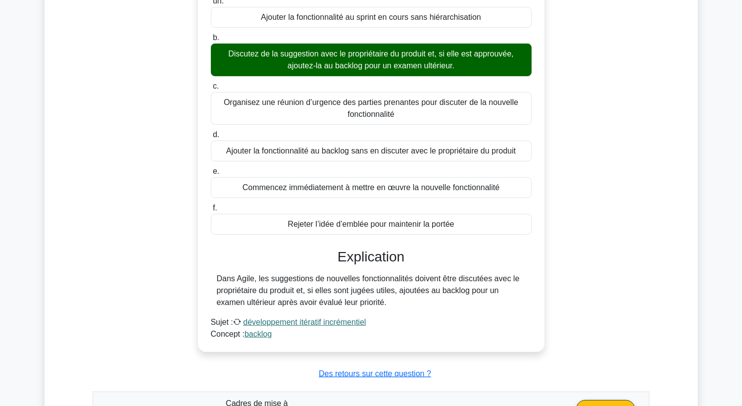
scroll to position [346, 0]
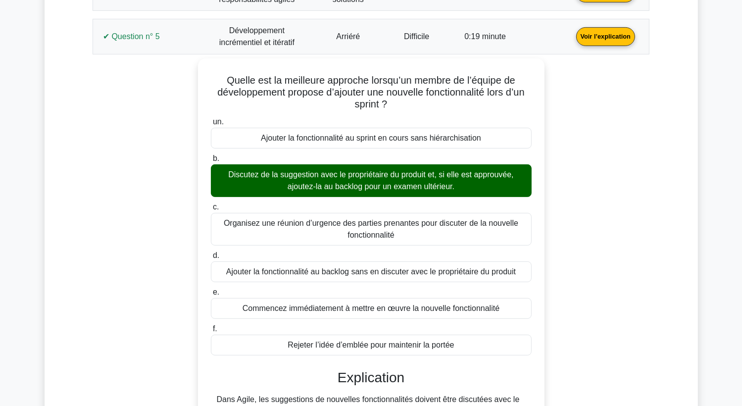
click at [614, 35] on link "Voir l’explication" at bounding box center [605, 36] width 67 height 8
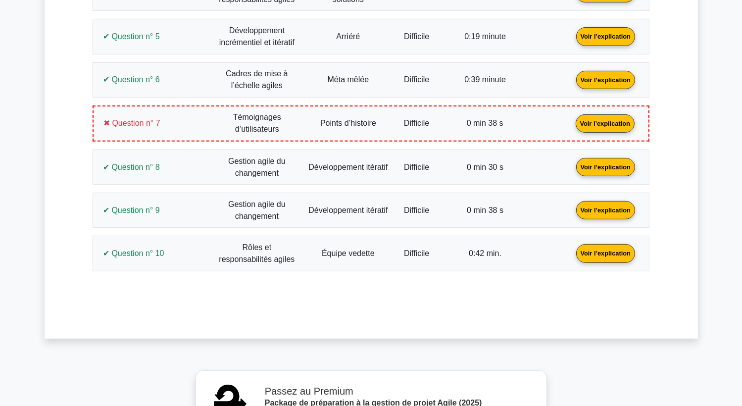
click at [610, 75] on link "Voir l’explication" at bounding box center [605, 79] width 67 height 8
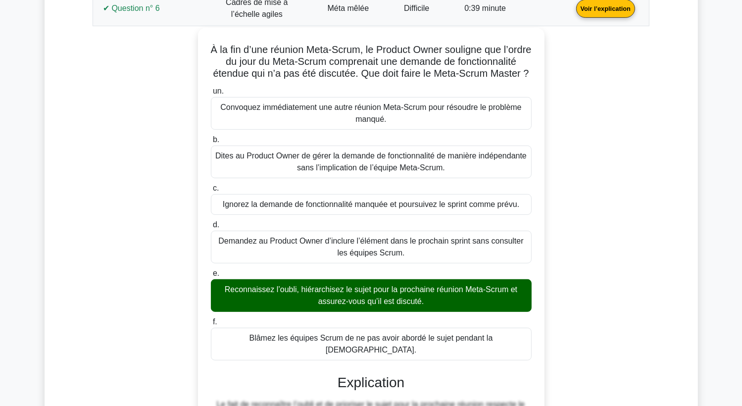
scroll to position [396, 0]
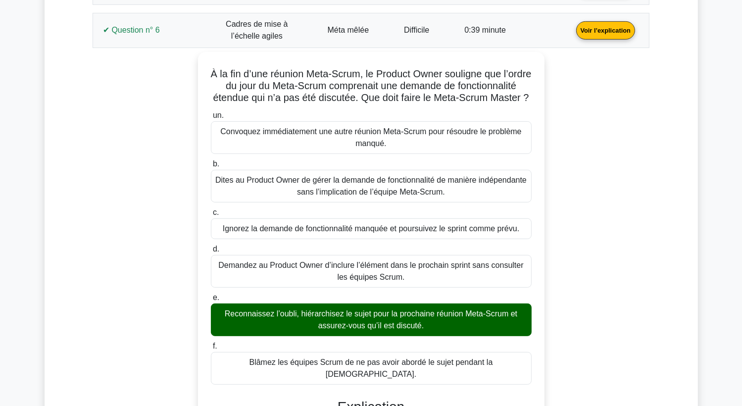
click at [612, 28] on link "Voir l’explication" at bounding box center [605, 29] width 67 height 8
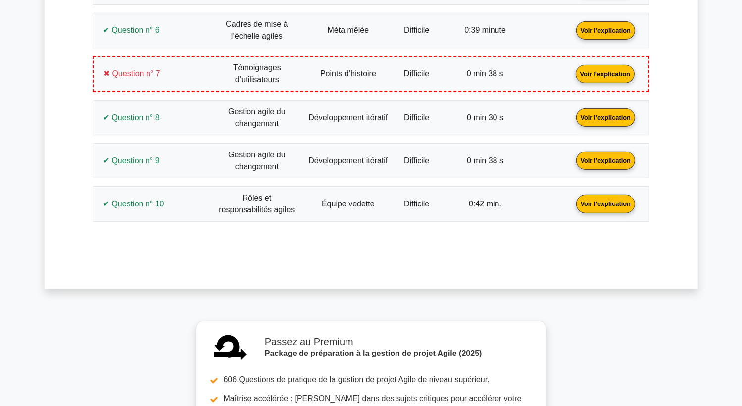
click at [598, 77] on link "Voir l’explication" at bounding box center [605, 73] width 67 height 8
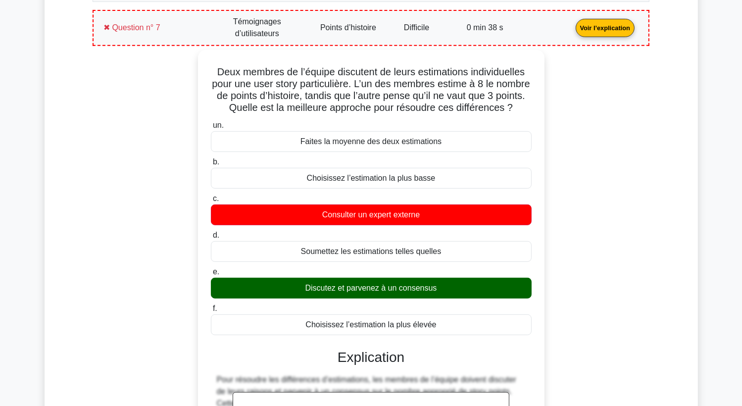
scroll to position [435, 0]
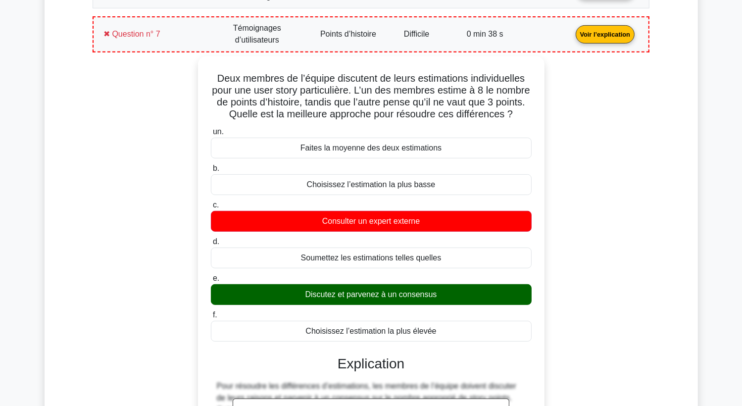
click at [615, 32] on link "Voir l’explication" at bounding box center [605, 34] width 67 height 8
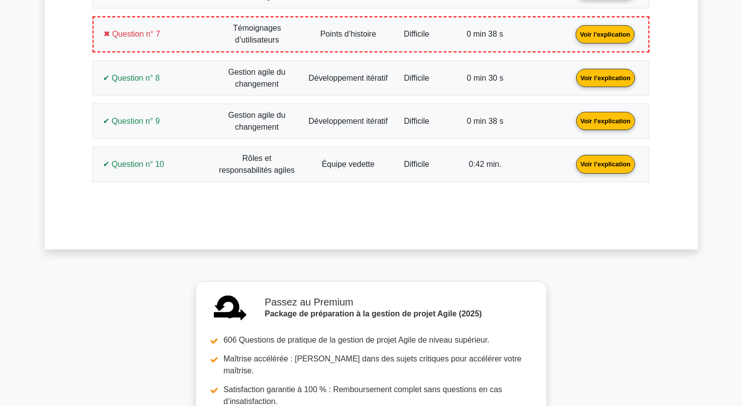
click at [602, 76] on link "Voir l’explication" at bounding box center [605, 77] width 67 height 8
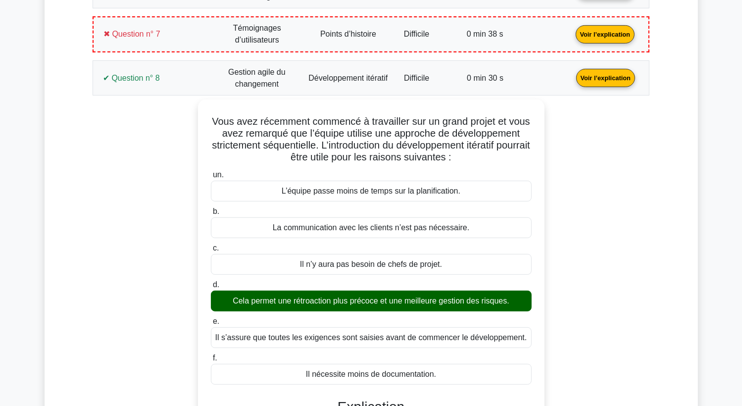
click at [602, 76] on link "Voir l’explication" at bounding box center [605, 77] width 67 height 8
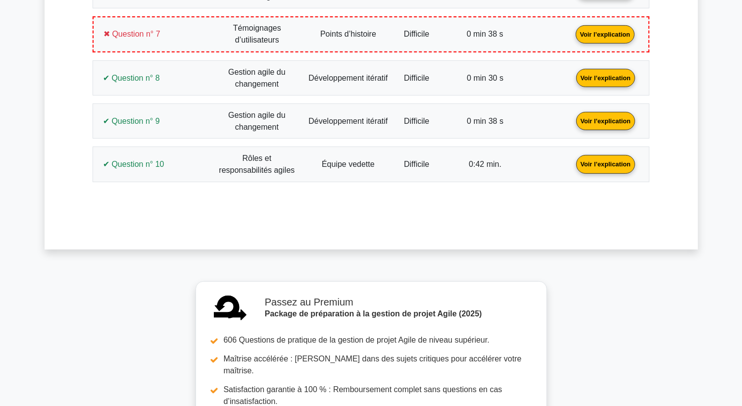
click at [604, 117] on link "Voir l’explication" at bounding box center [605, 120] width 67 height 8
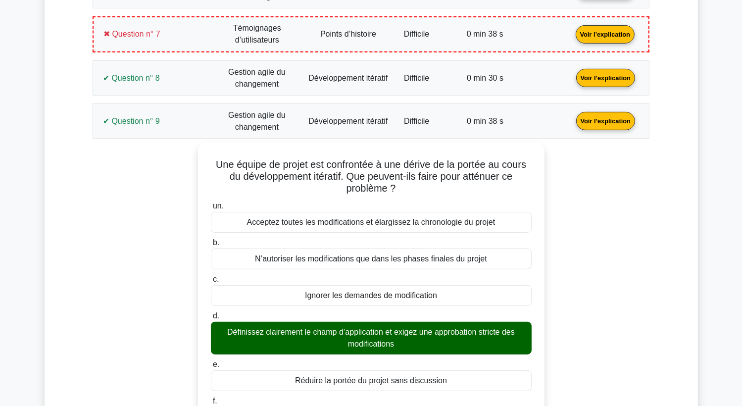
click at [178, 200] on div "Une équipe de projet est confrontée à une dérive de la portée au cours du dével…" at bounding box center [370, 386] width 545 height 486
click at [608, 116] on link "Voir l’explication" at bounding box center [605, 120] width 67 height 8
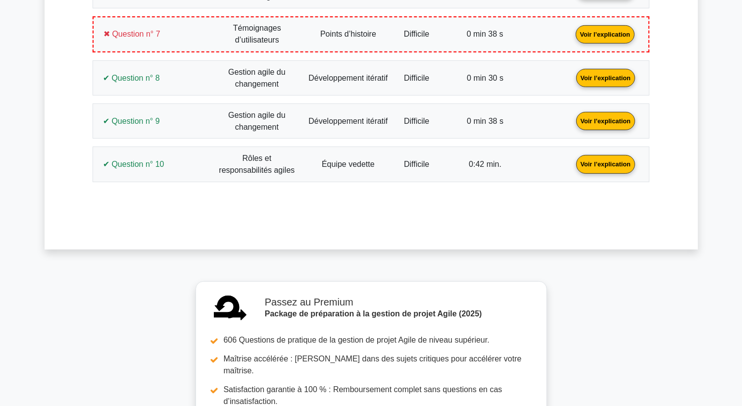
click at [596, 160] on link "Voir l’explication" at bounding box center [605, 163] width 67 height 8
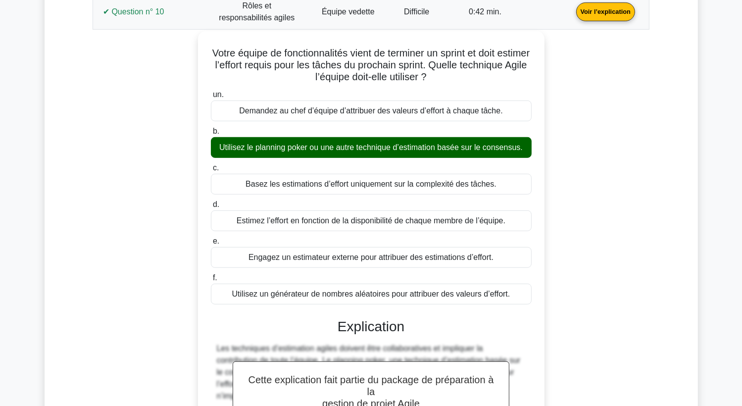
scroll to position [534, 0]
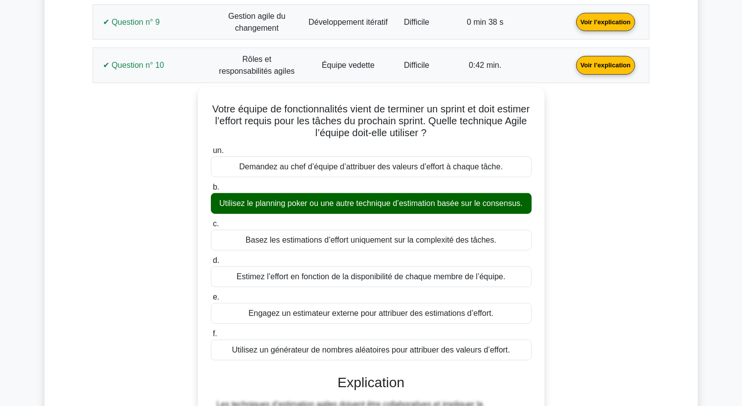
click at [610, 60] on link "Voir l’explication" at bounding box center [605, 64] width 67 height 8
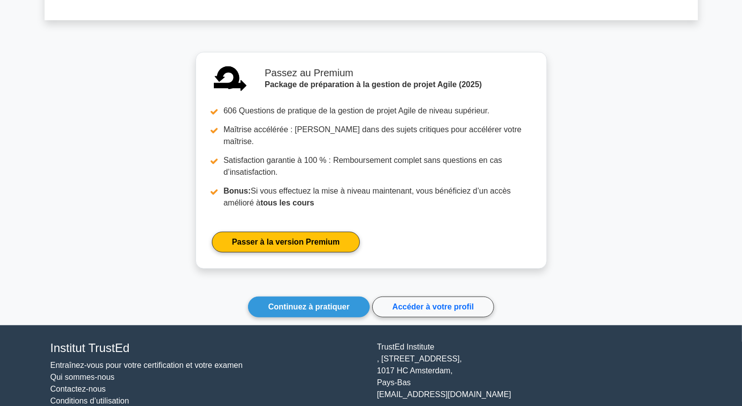
scroll to position [676, 0]
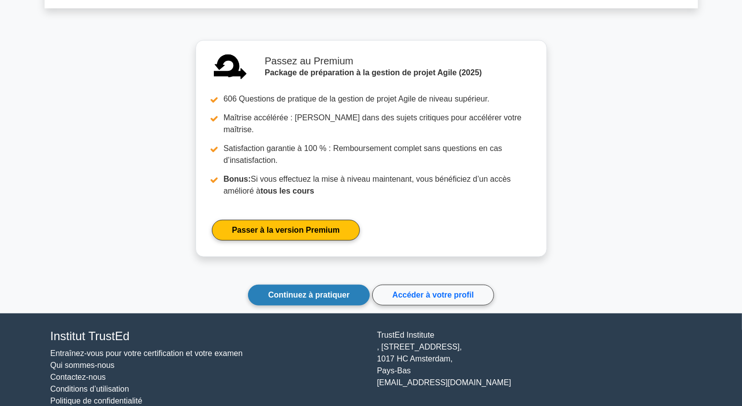
click at [304, 285] on link "Continuez à pratiquer" at bounding box center [309, 295] width 122 height 21
